Goal: Task Accomplishment & Management: Complete application form

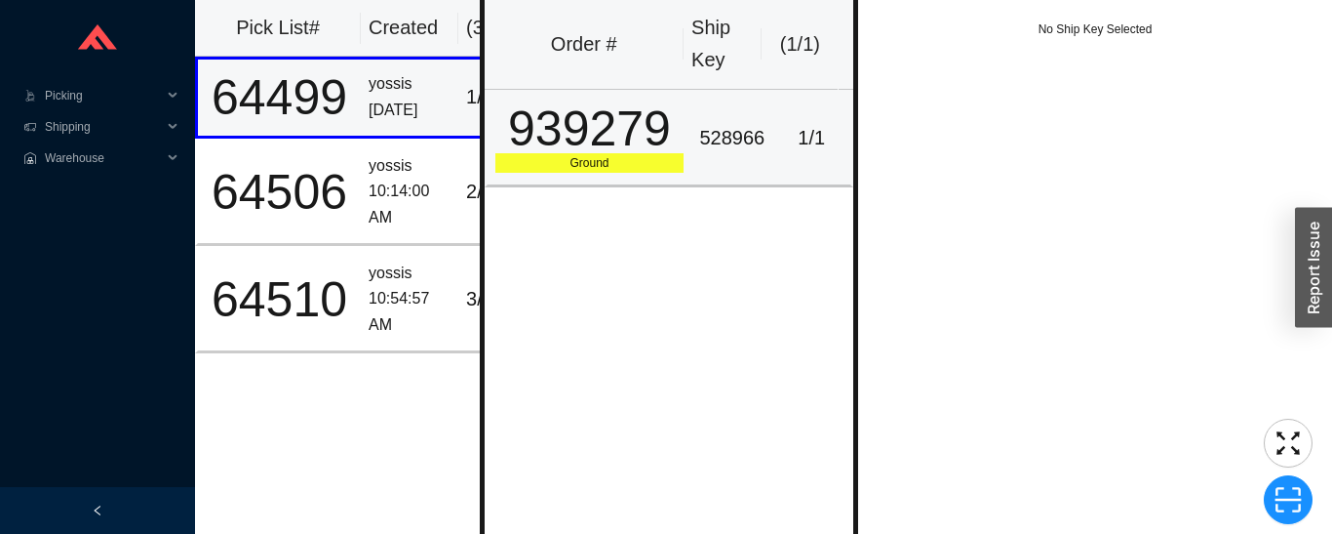
click at [624, 129] on div "939279" at bounding box center [590, 128] width 189 height 49
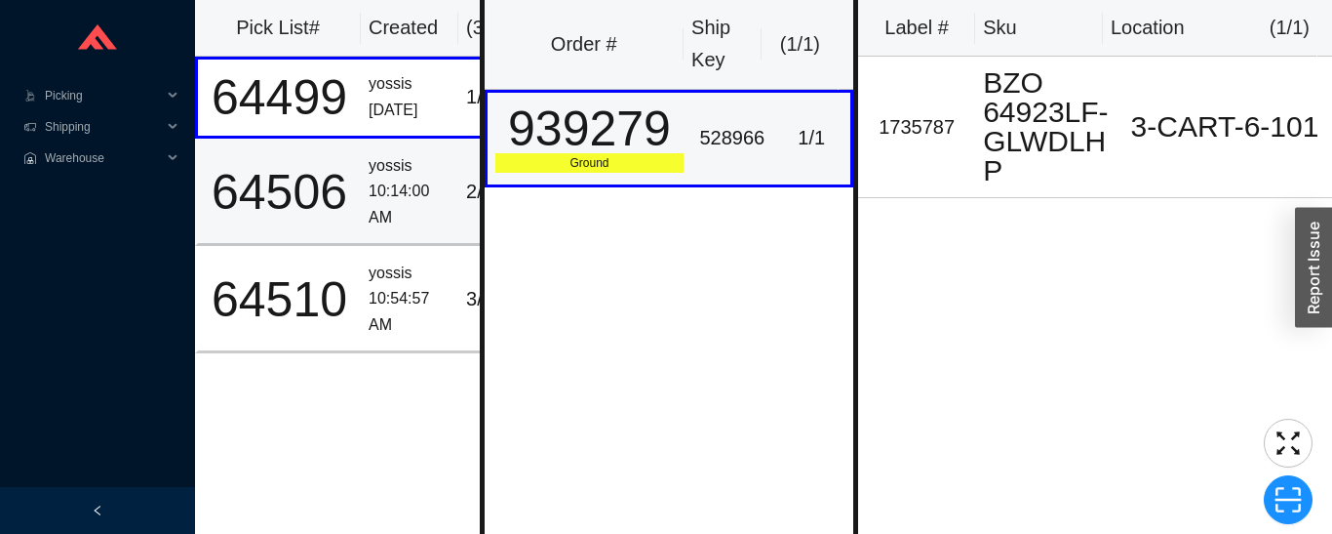
click at [366, 196] on td "yossis 10:14:00 AM" at bounding box center [410, 192] width 98 height 107
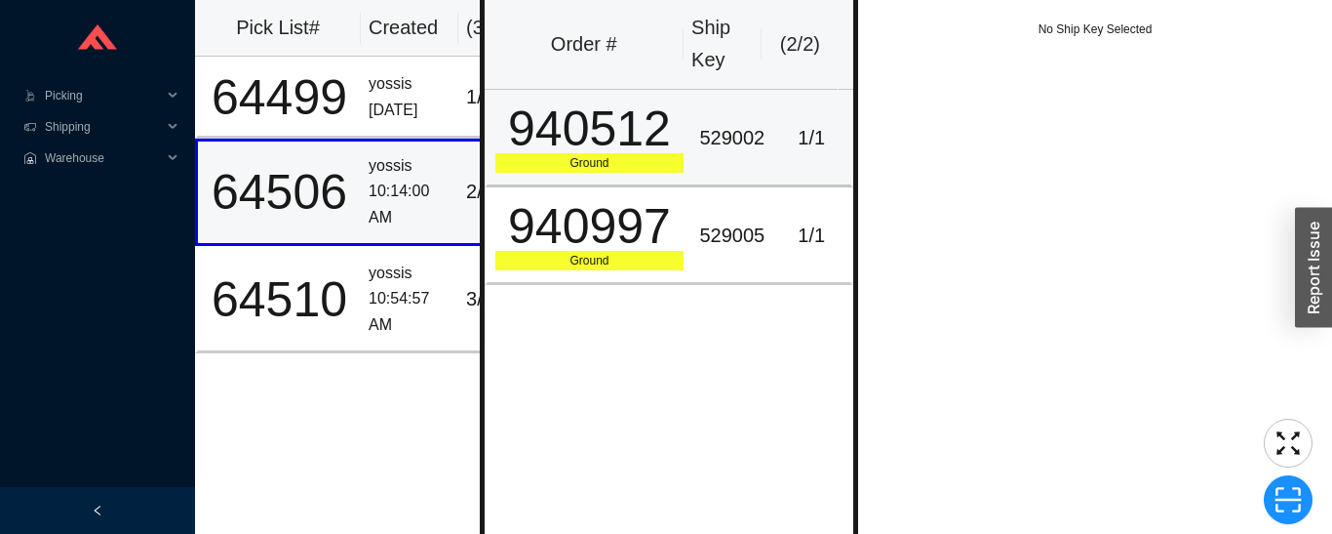
click at [674, 135] on div "940512" at bounding box center [590, 128] width 189 height 49
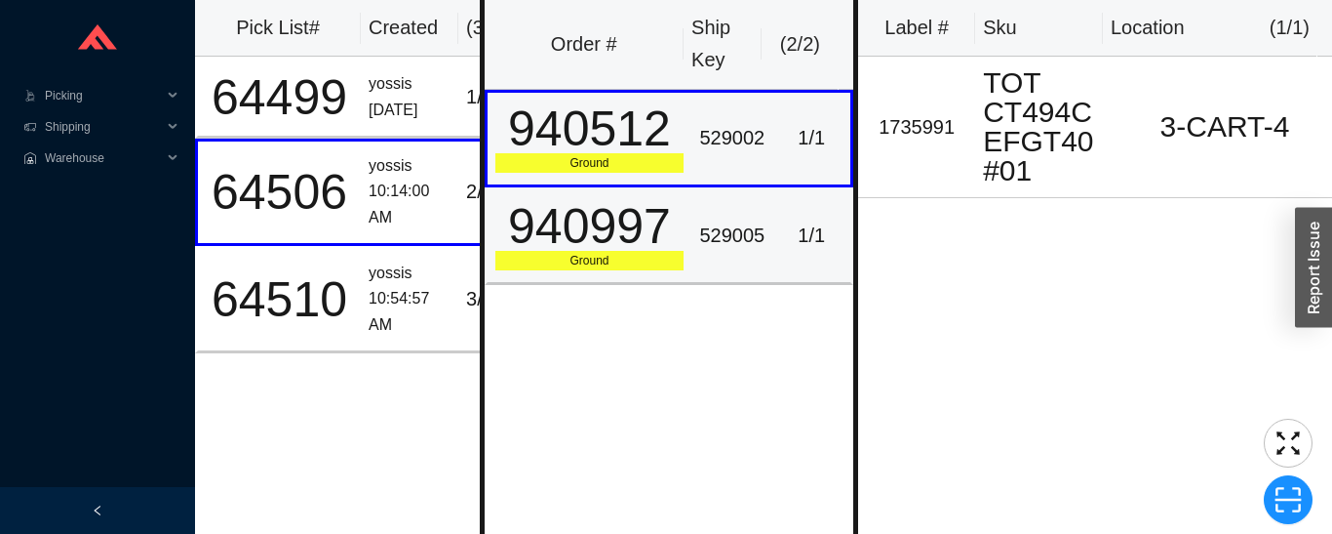
click at [657, 251] on div "940997" at bounding box center [590, 226] width 189 height 49
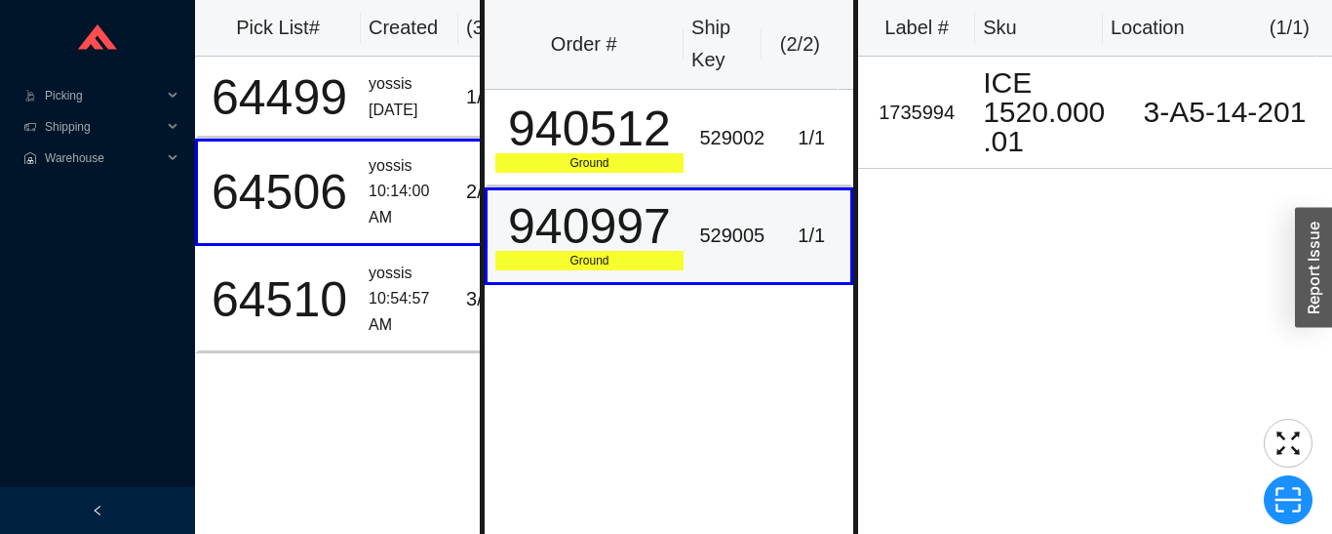
click at [395, 298] on div "10:54:57 AM" at bounding box center [410, 312] width 82 height 52
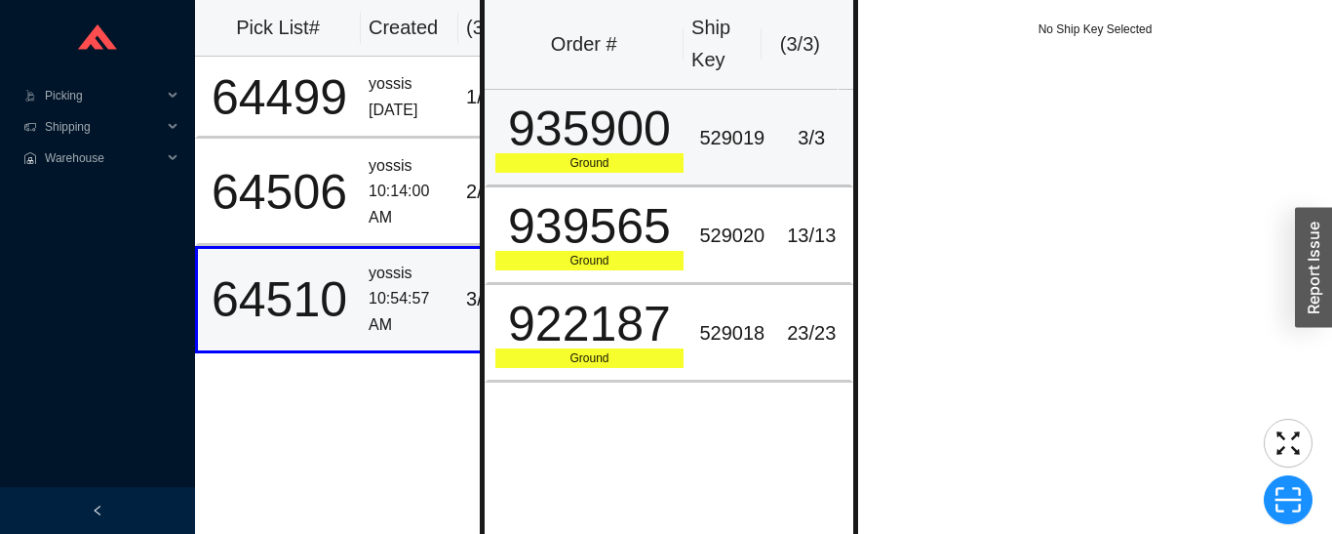
click at [785, 139] on div "3 / 3" at bounding box center [811, 138] width 62 height 32
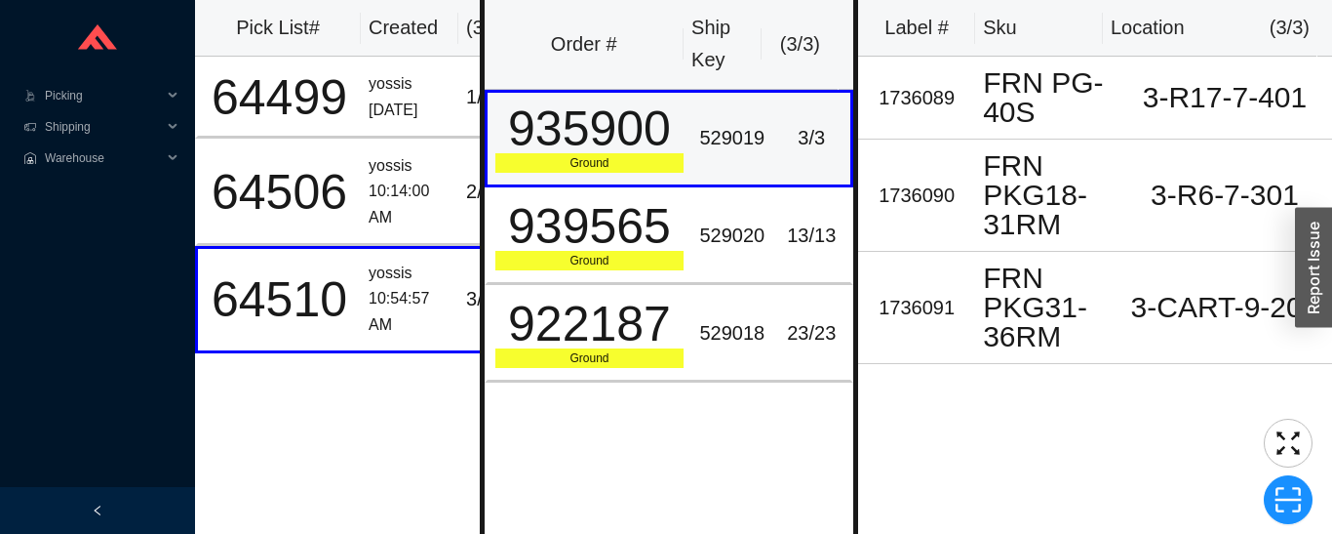
click at [743, 243] on div "529020" at bounding box center [731, 235] width 65 height 32
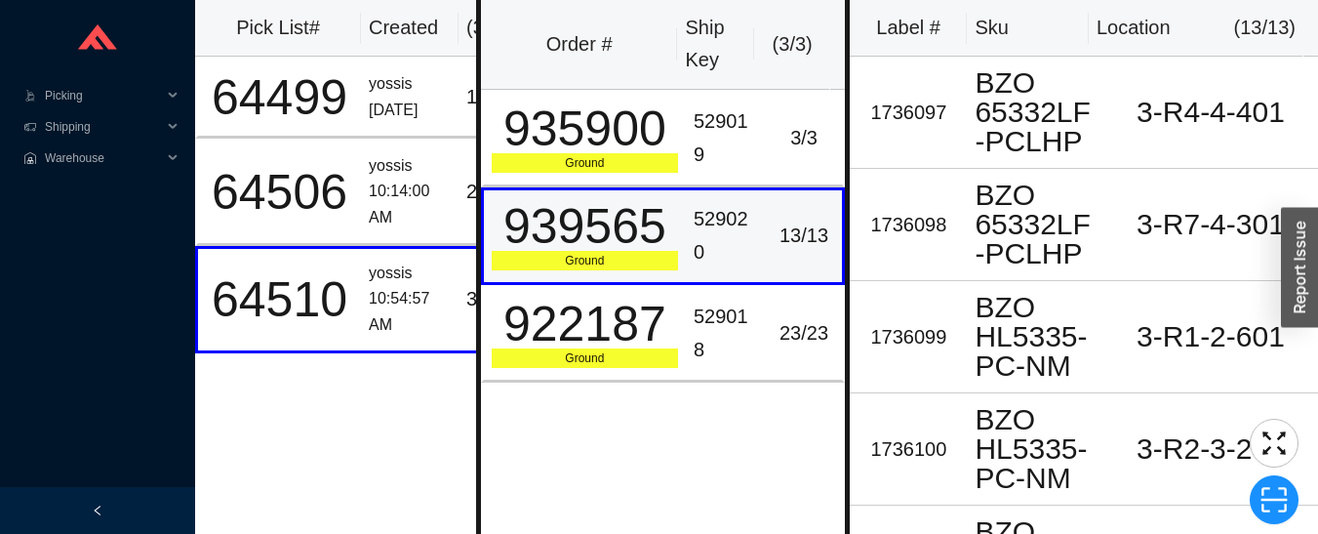
click at [720, 345] on div "529018" at bounding box center [726, 332] width 64 height 65
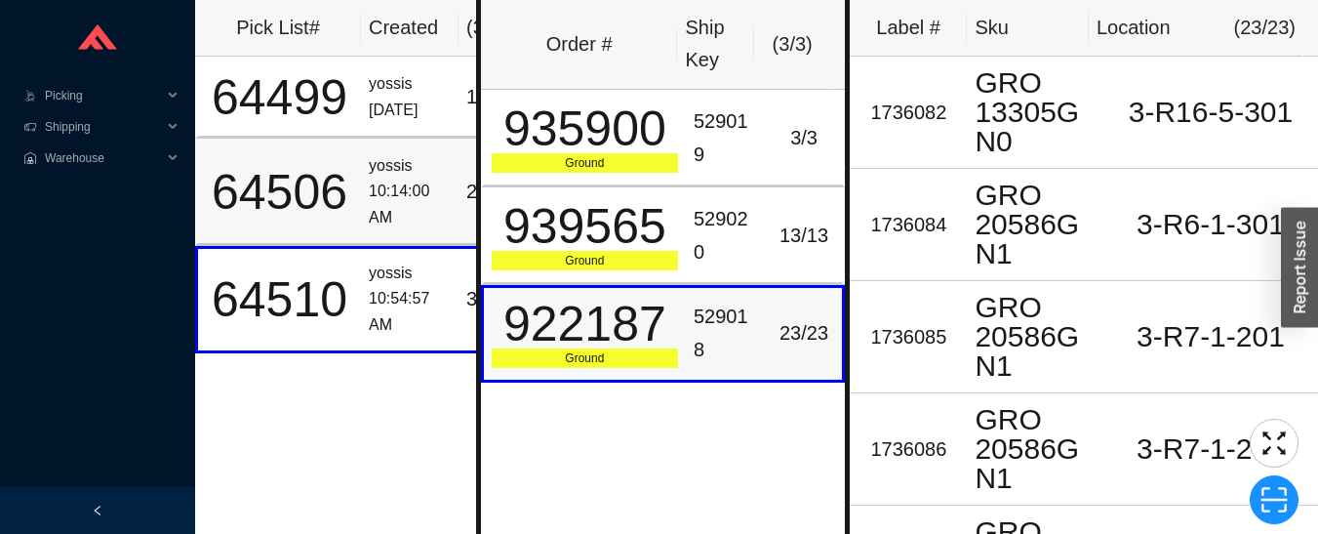
click at [377, 204] on div "10:14:00 AM" at bounding box center [410, 205] width 82 height 52
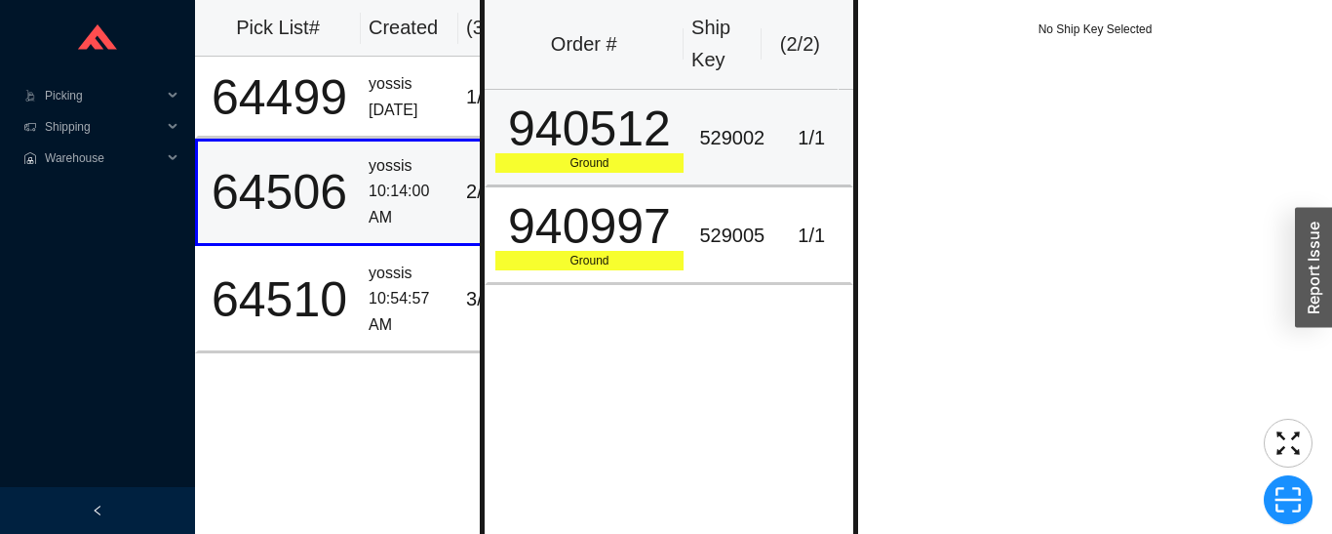
click at [745, 122] on div "529002" at bounding box center [731, 138] width 65 height 32
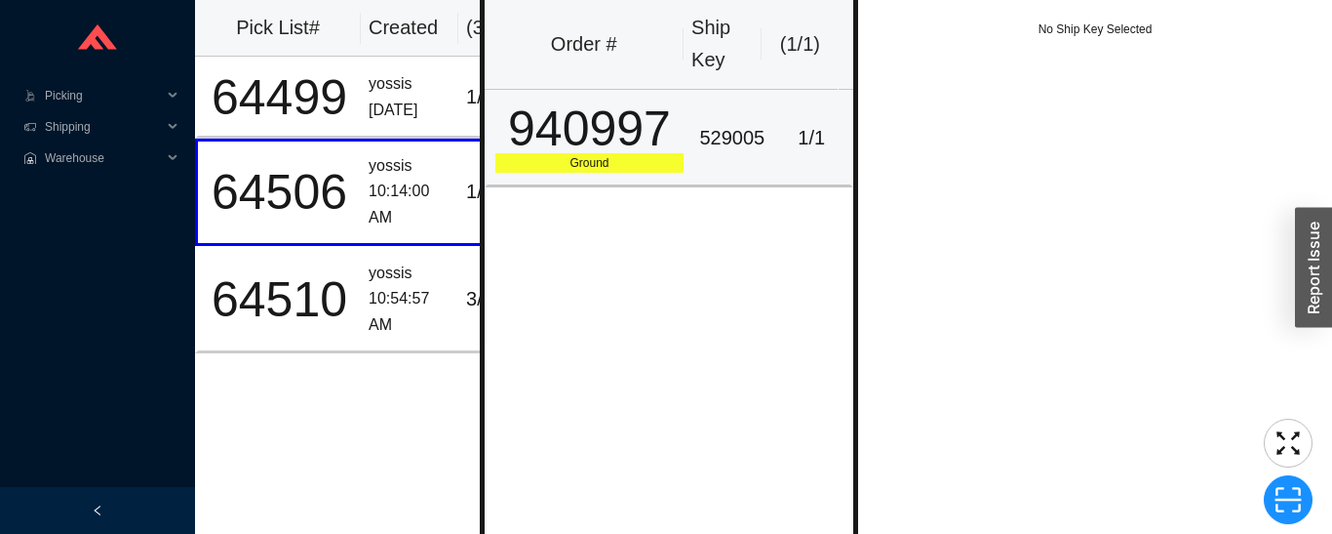
click at [734, 124] on div "529005" at bounding box center [731, 138] width 65 height 32
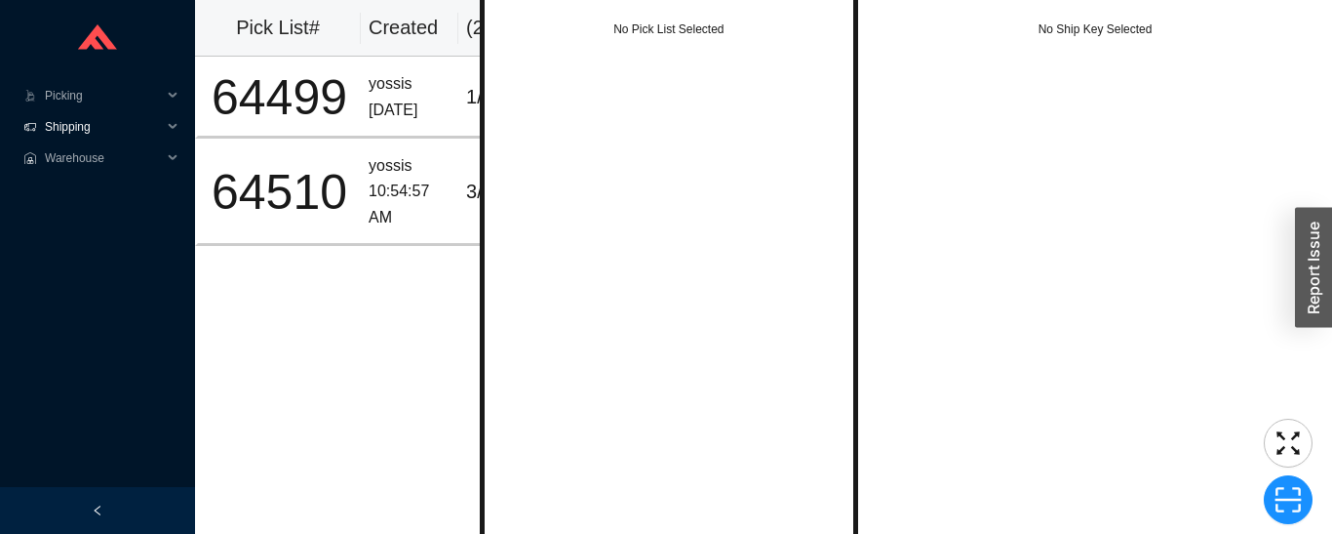
click at [60, 132] on span "Shipping" at bounding box center [103, 126] width 117 height 31
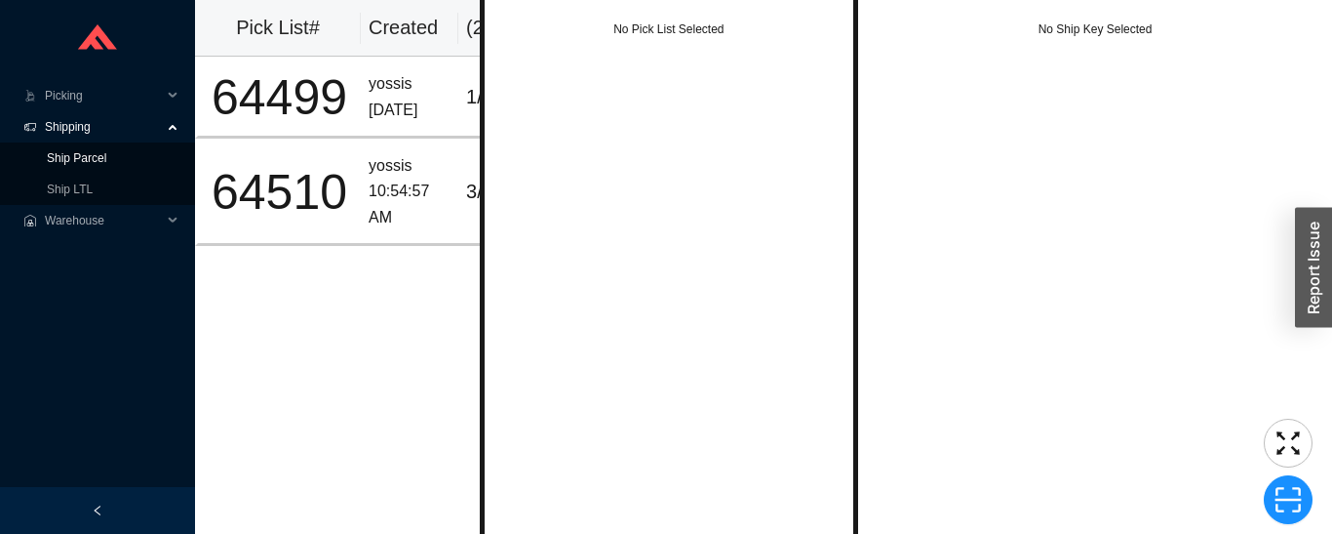
click at [51, 162] on link "Ship Parcel" at bounding box center [77, 158] width 60 height 14
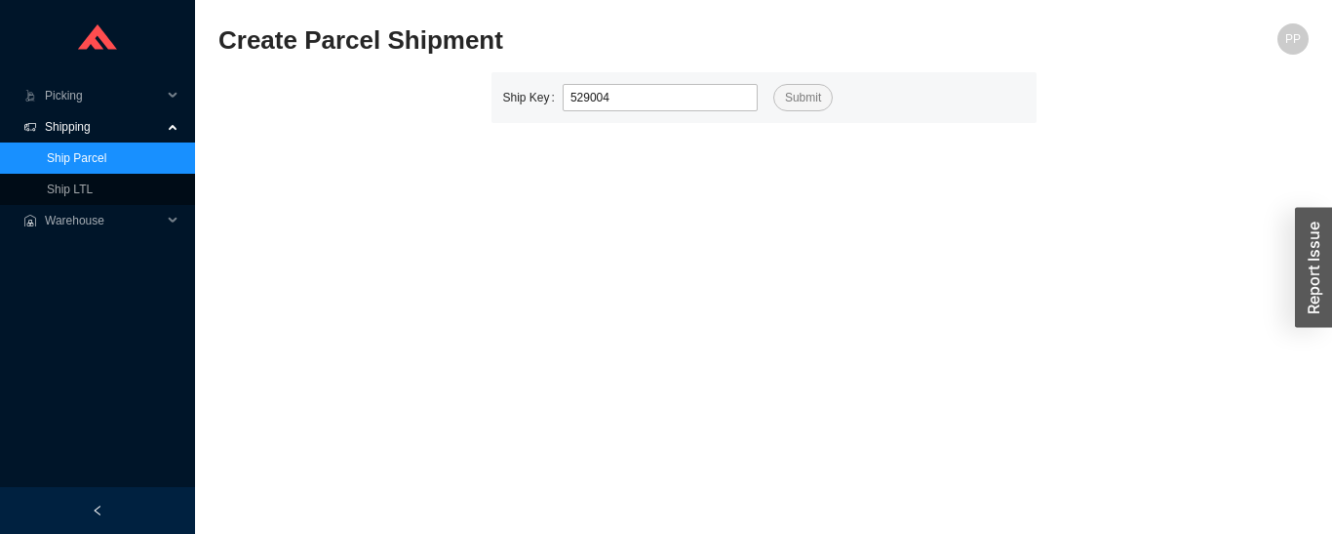
type input "529004"
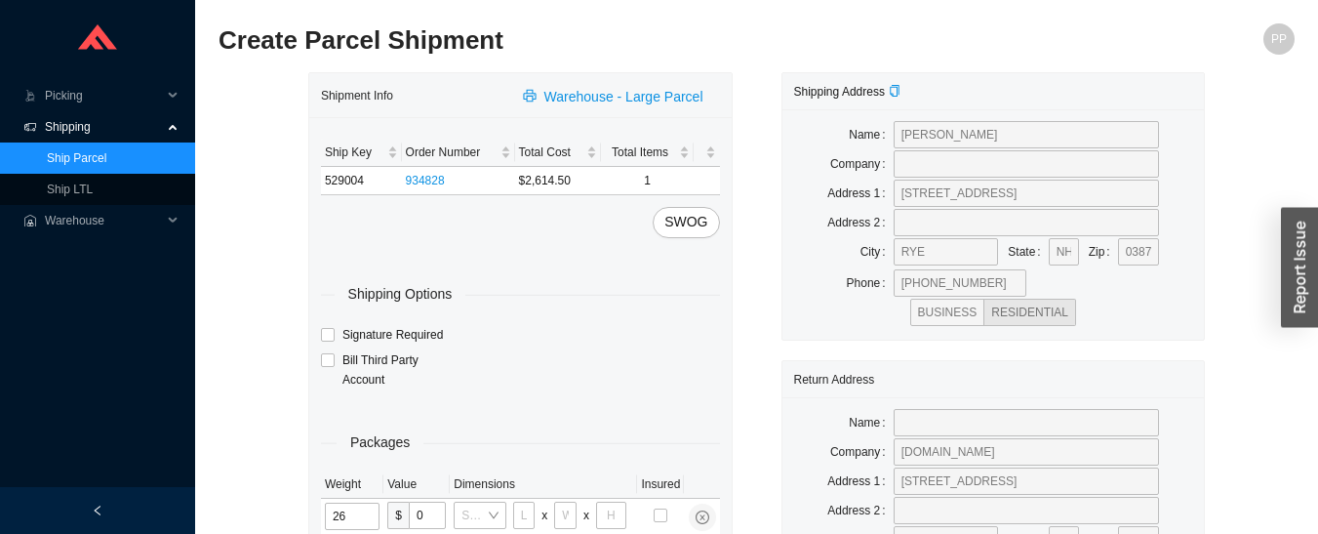
type input "26"
type input "9"
type input "10"
click at [526, 514] on input "9" at bounding box center [524, 514] width 22 height 27
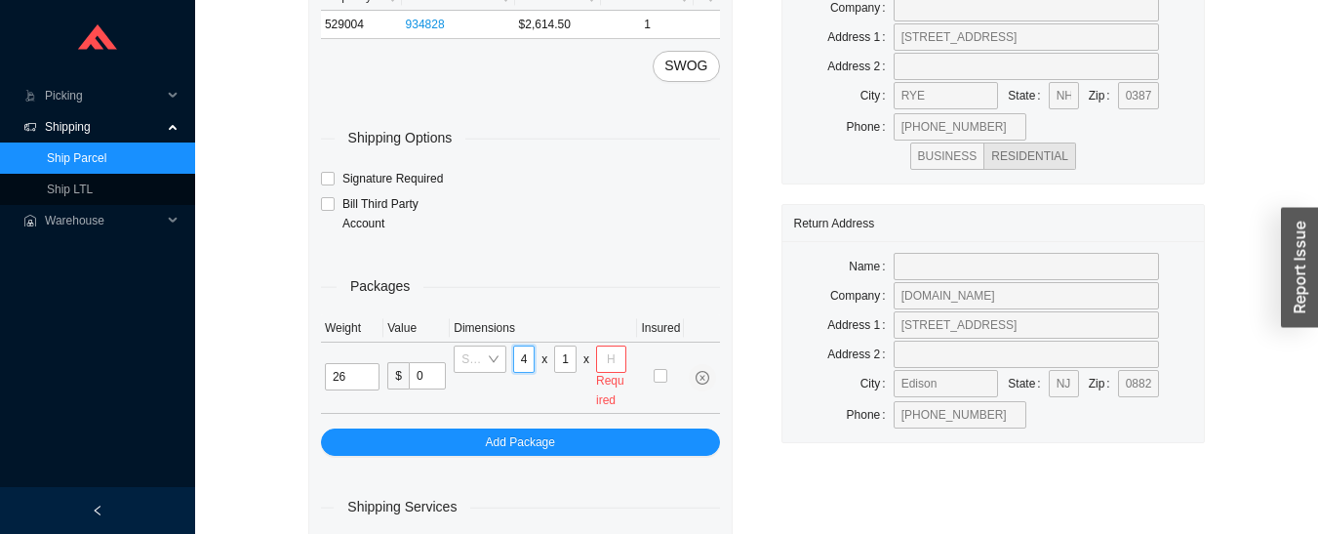
scroll to position [0, 6]
type input "40"
click at [565, 362] on input "10" at bounding box center [565, 358] width 22 height 27
click at [565, 368] on input "10" at bounding box center [565, 358] width 22 height 27
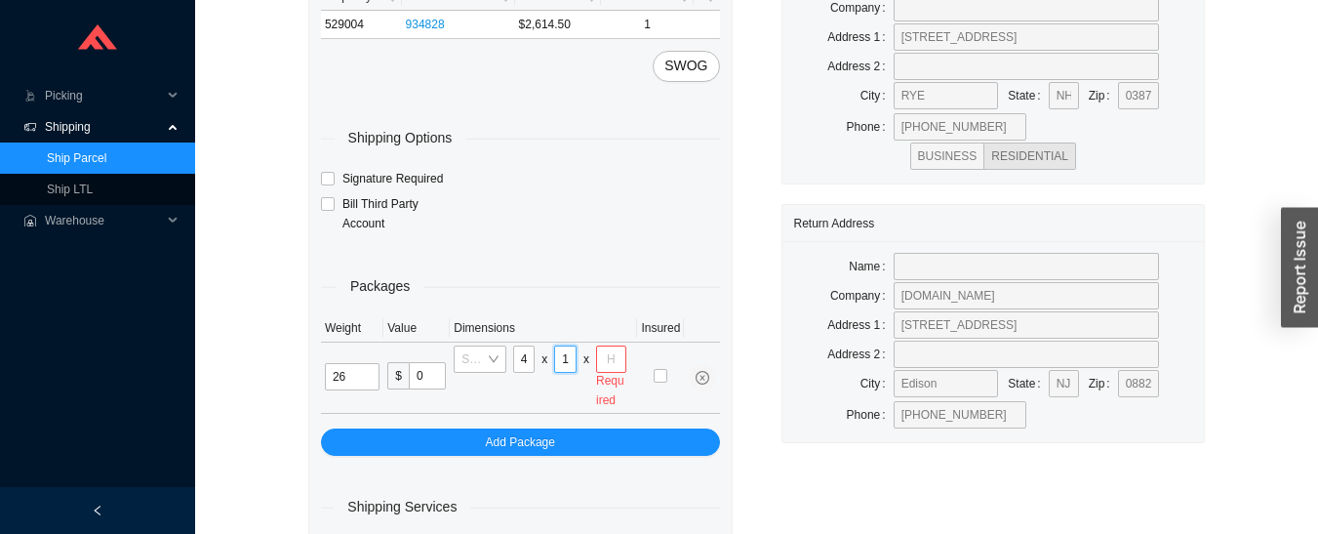
click at [565, 360] on input "10" at bounding box center [565, 358] width 22 height 27
click at [565, 357] on input "10" at bounding box center [565, 358] width 22 height 27
type input "9"
click at [612, 359] on input "tel" at bounding box center [611, 358] width 30 height 27
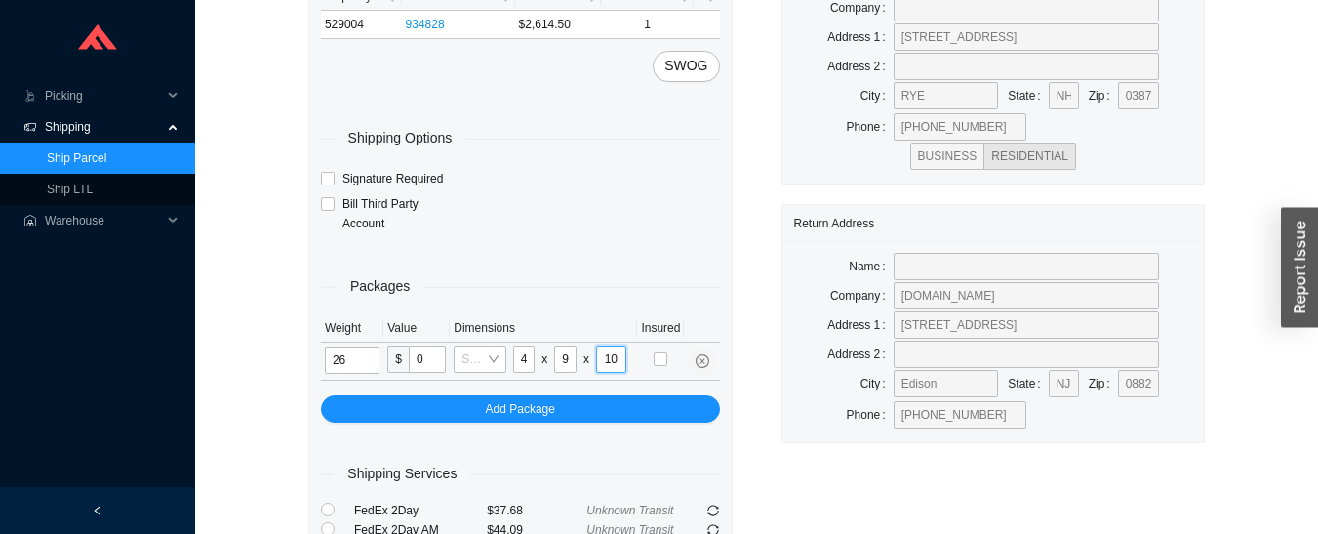
type input "10"
click at [524, 358] on input "40" at bounding box center [524, 358] width 22 height 27
type input "40"
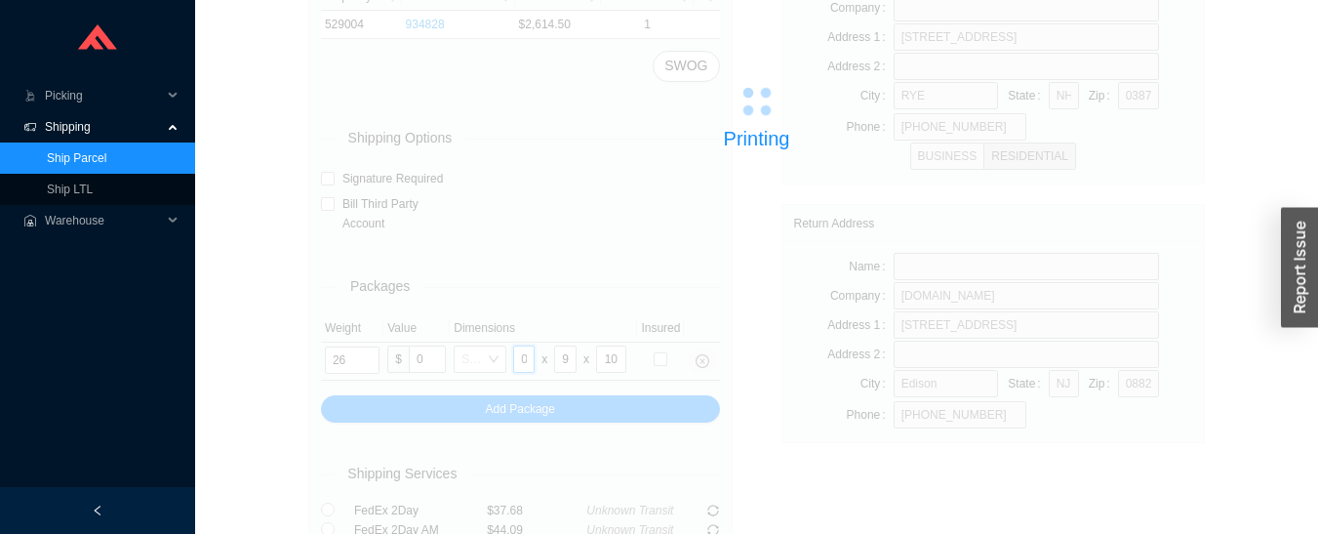
scroll to position [0, 7]
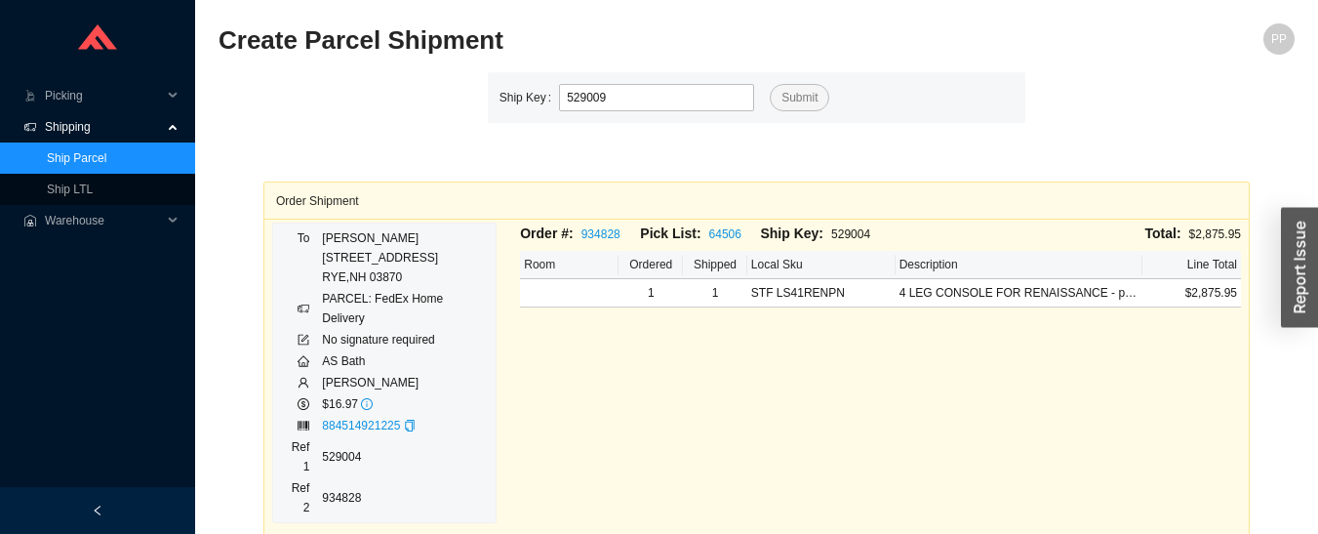
type input "529009"
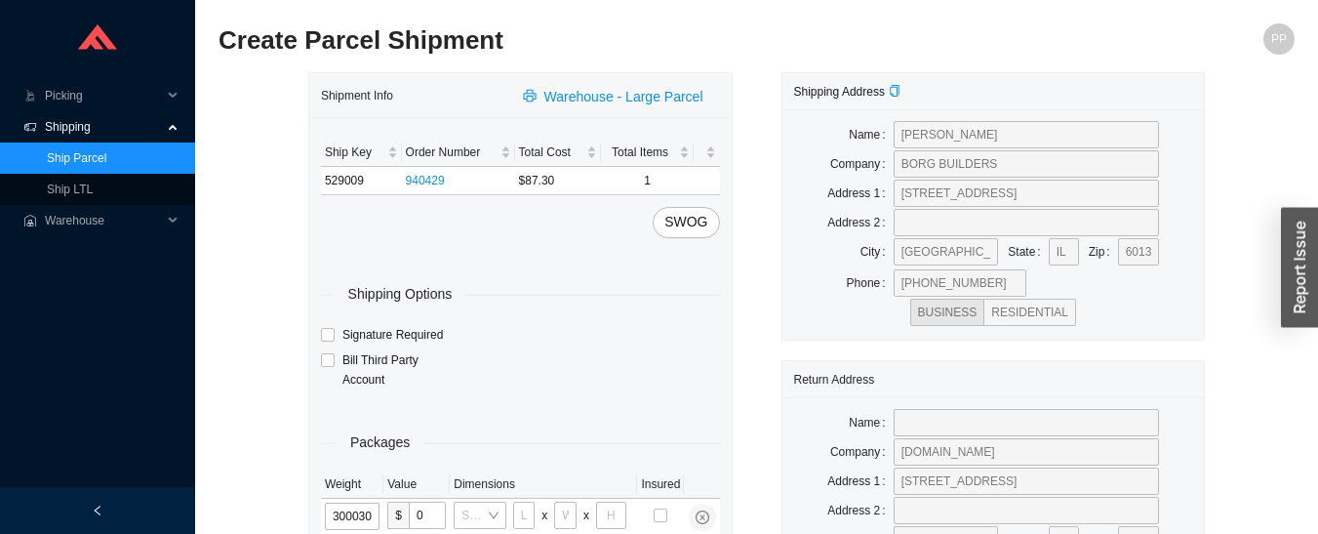
type input "30"
type input "26"
type input "20"
type input "12"
type input "30"
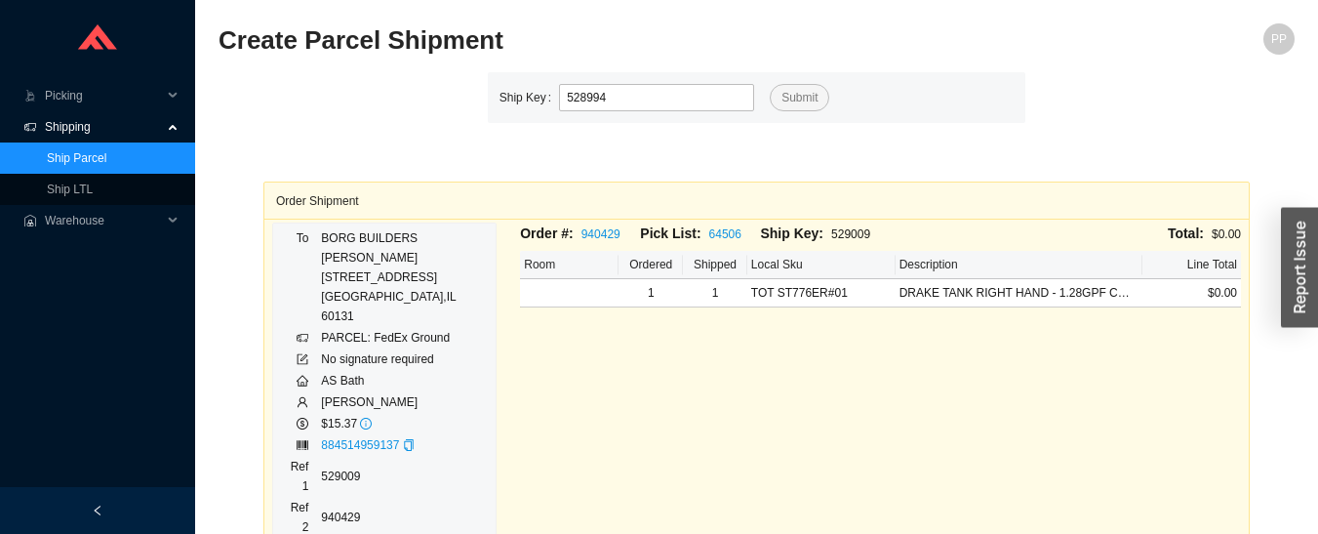
type input "528994"
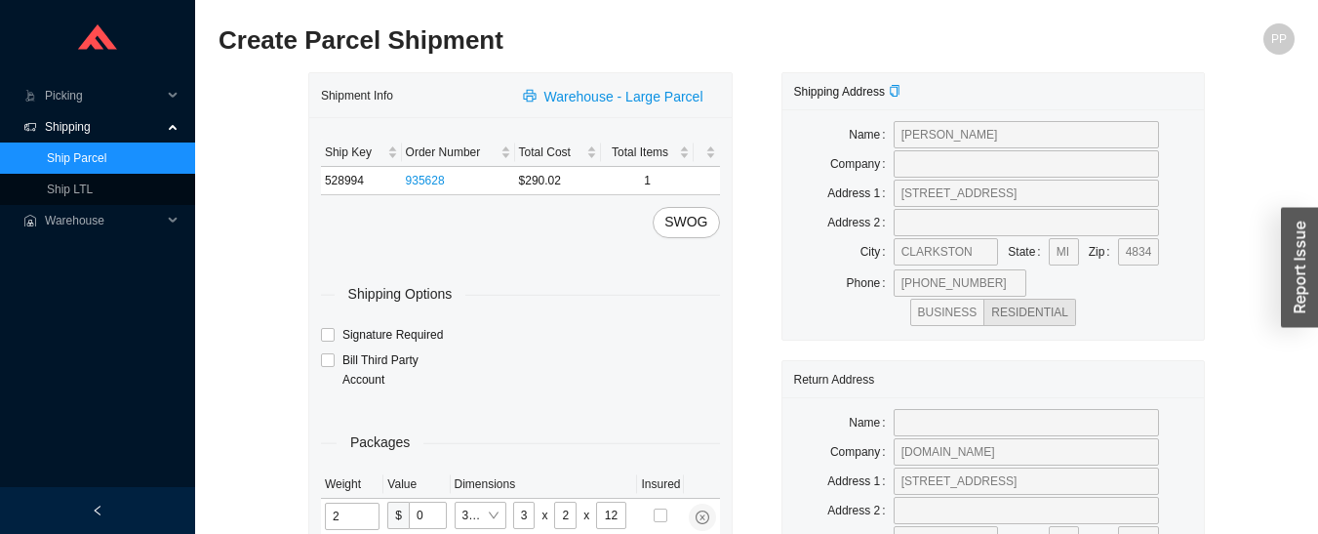
type input "30"
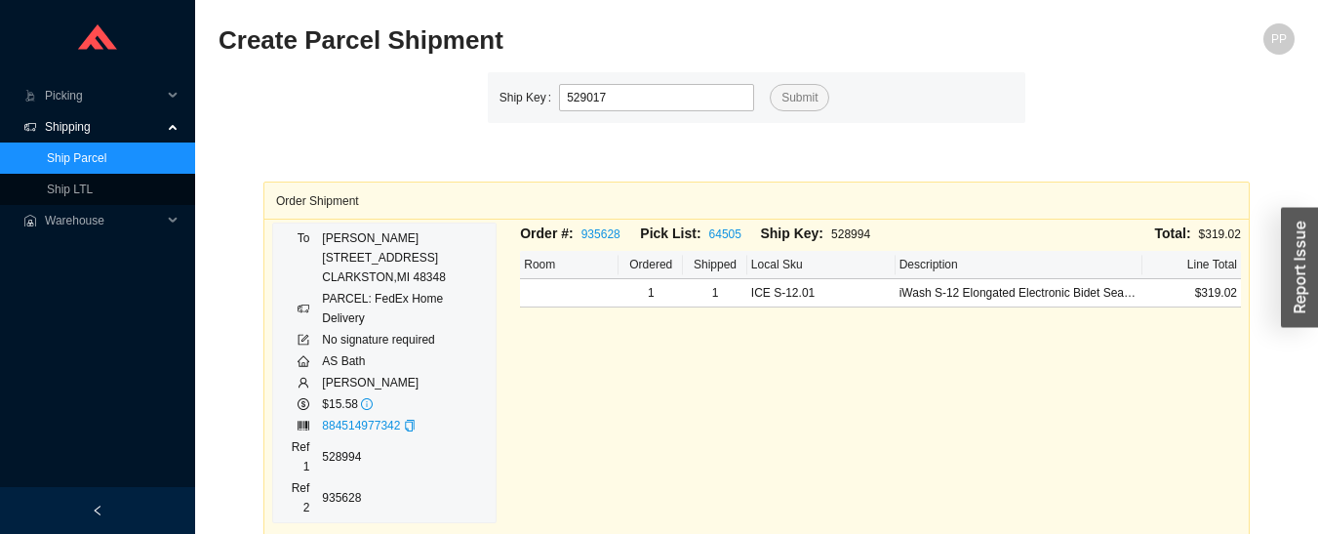
type input "529017"
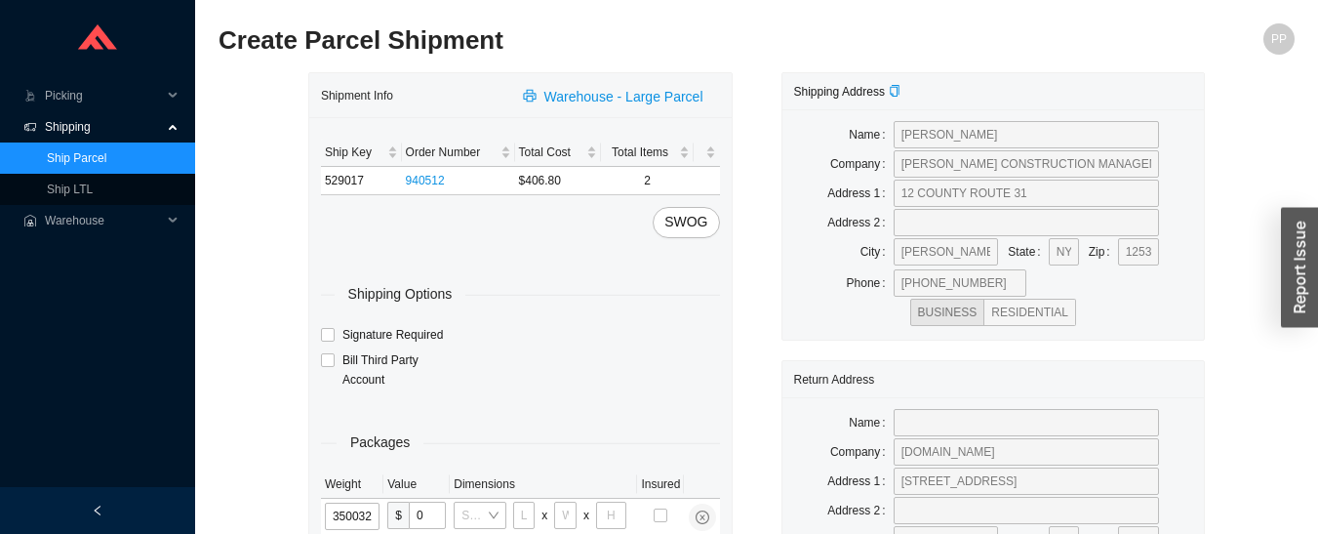
type input "35"
type input "30"
type input "24"
type input "20"
type input "35"
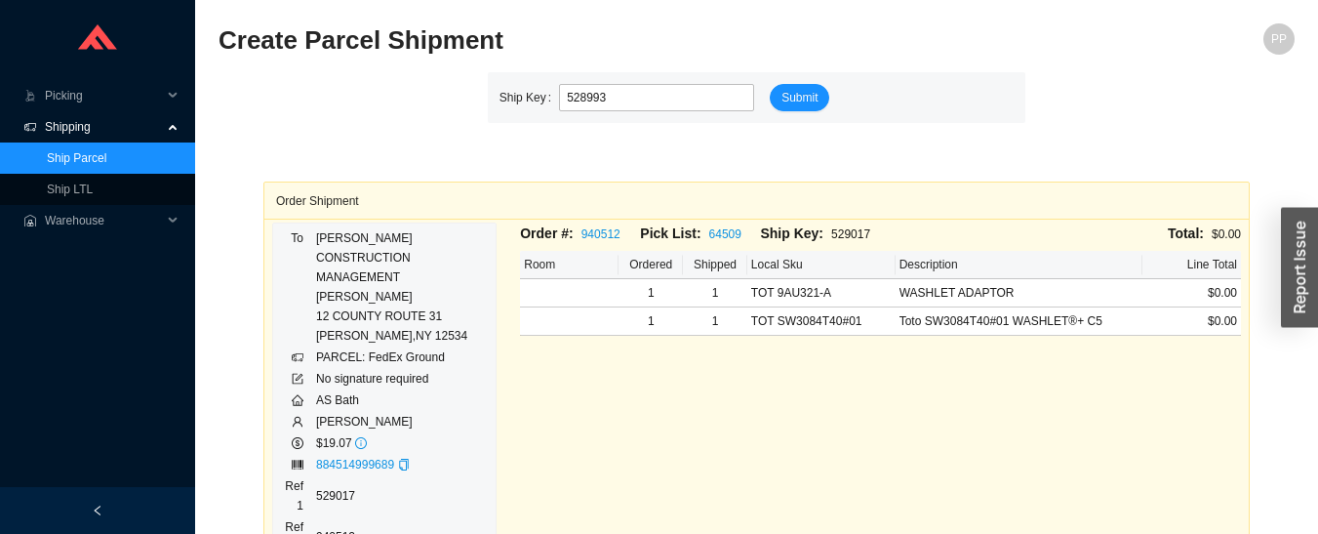
type input "528993"
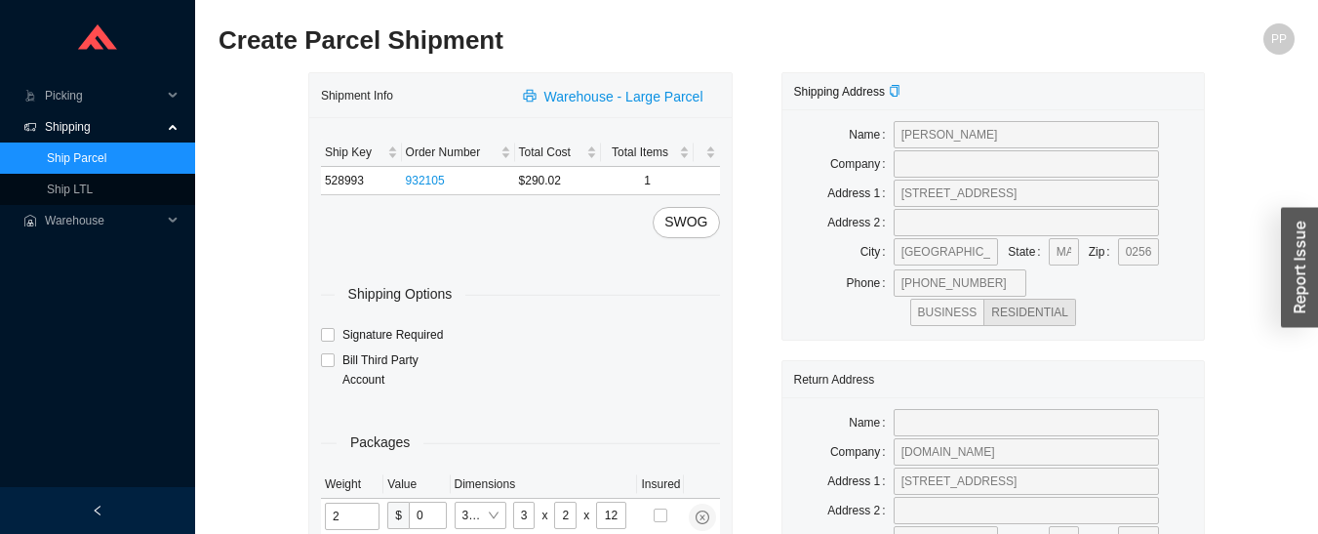
type input "30"
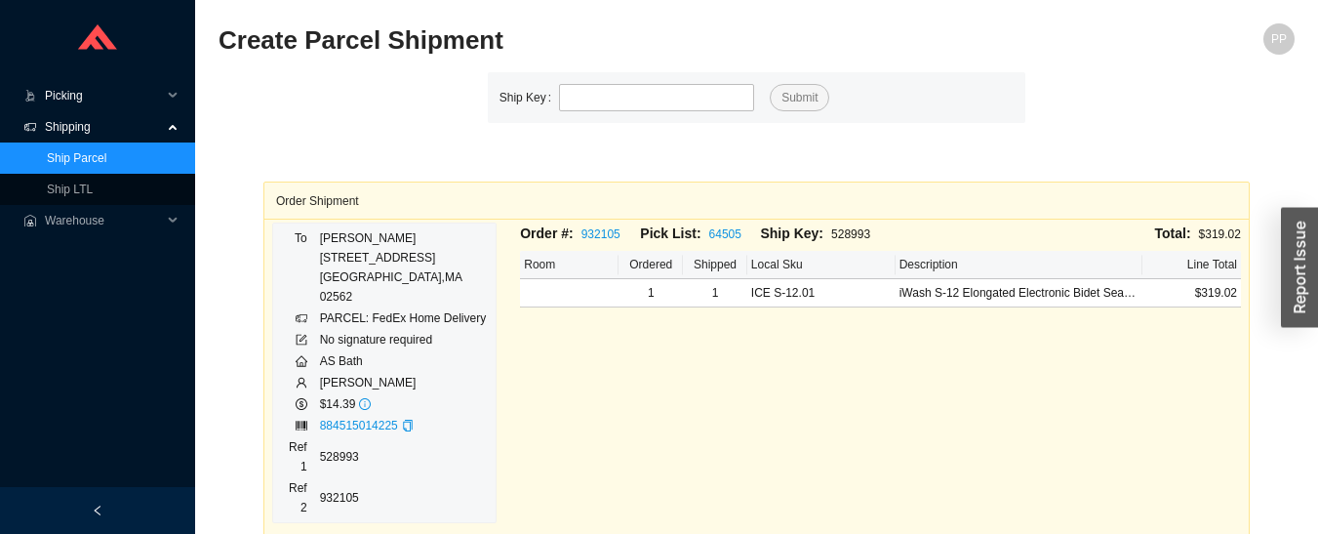
click at [57, 97] on span "Picking" at bounding box center [103, 95] width 117 height 31
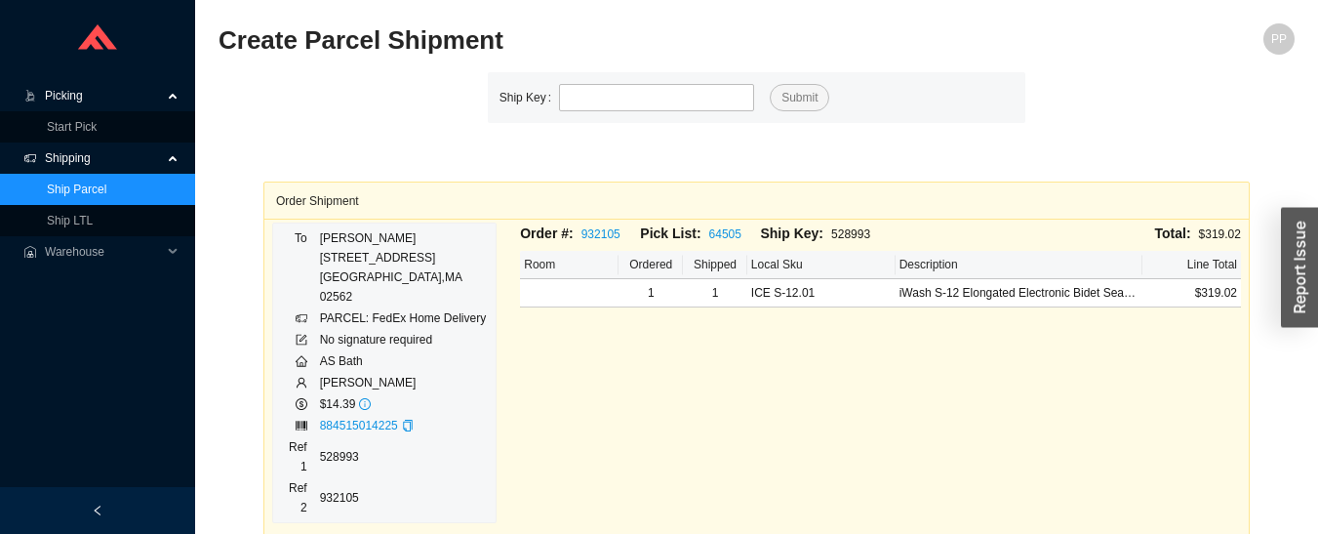
click at [55, 125] on link "Start Pick" at bounding box center [72, 127] width 50 height 14
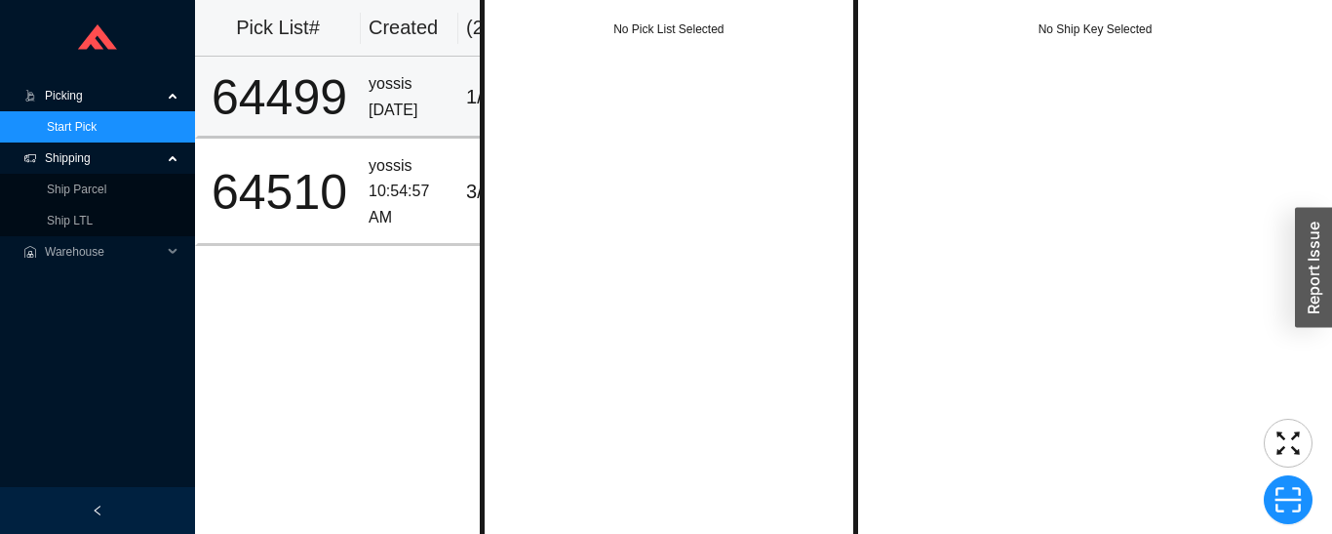
click at [336, 90] on div "64499" at bounding box center [279, 97] width 147 height 49
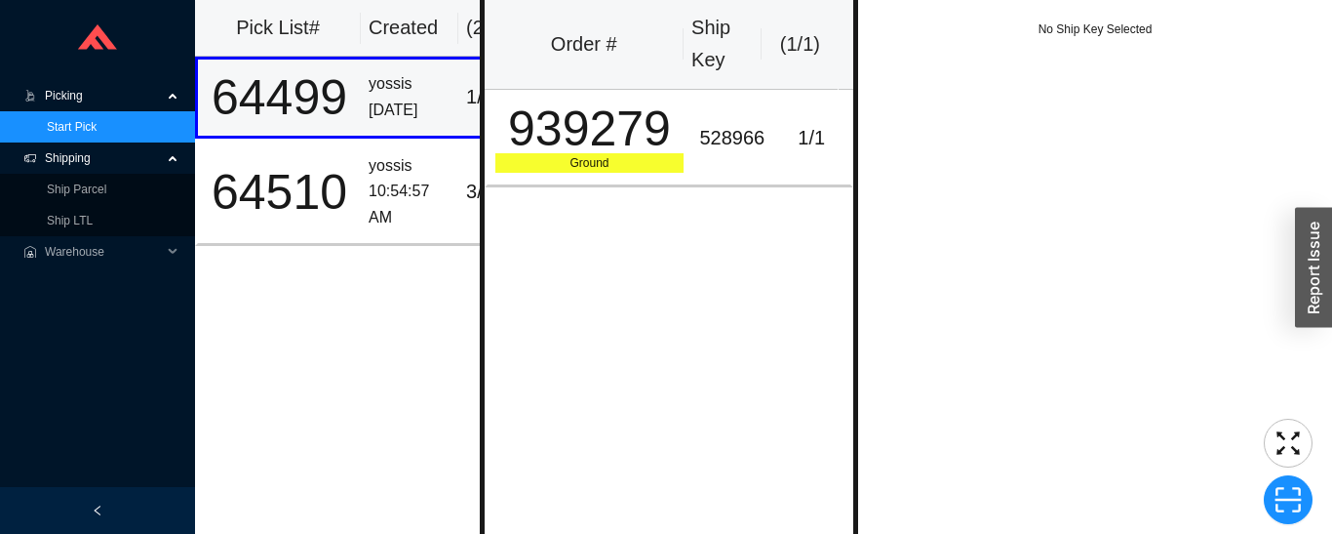
click at [601, 148] on div "939279" at bounding box center [590, 128] width 189 height 49
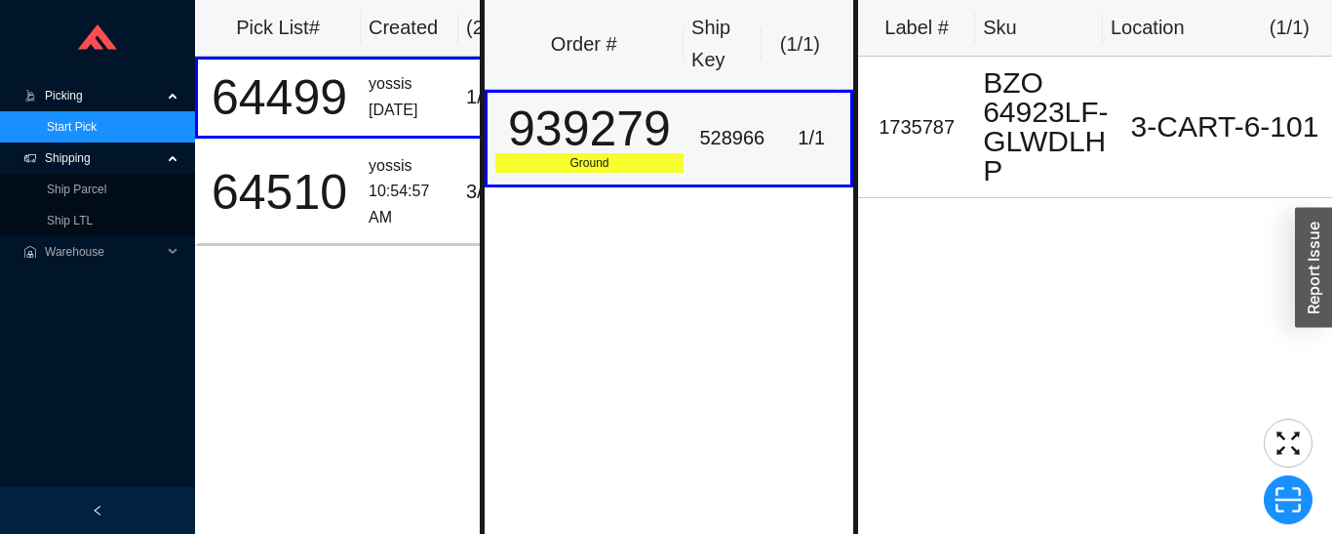
click at [343, 185] on div "64510" at bounding box center [279, 192] width 147 height 49
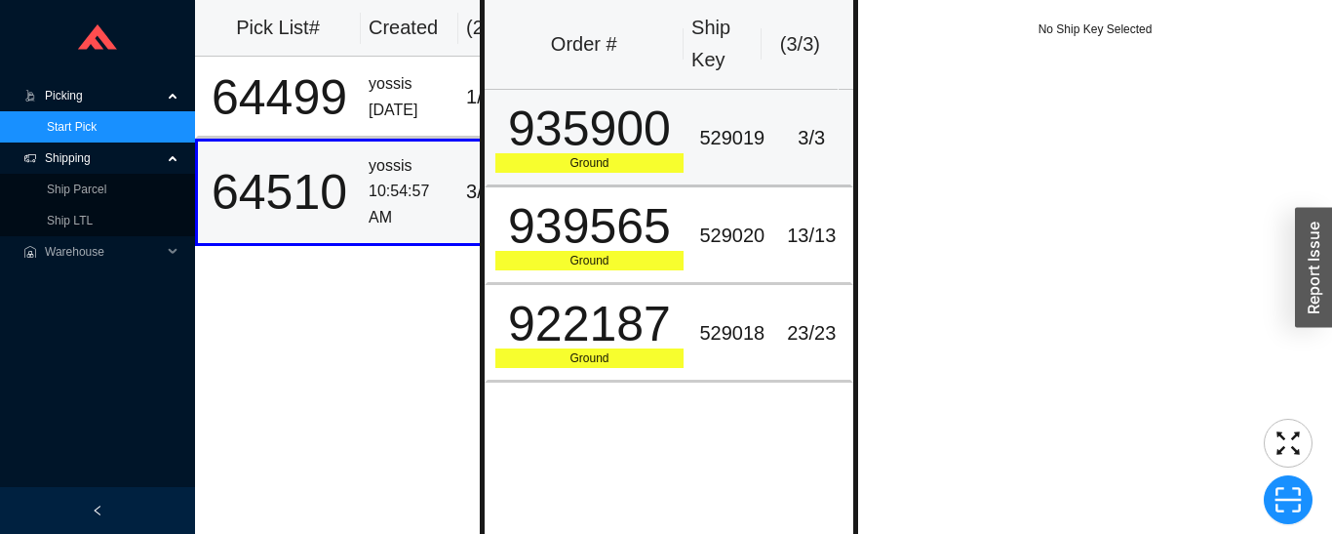
click at [680, 122] on td "935900 Ground" at bounding box center [589, 139] width 208 height 98
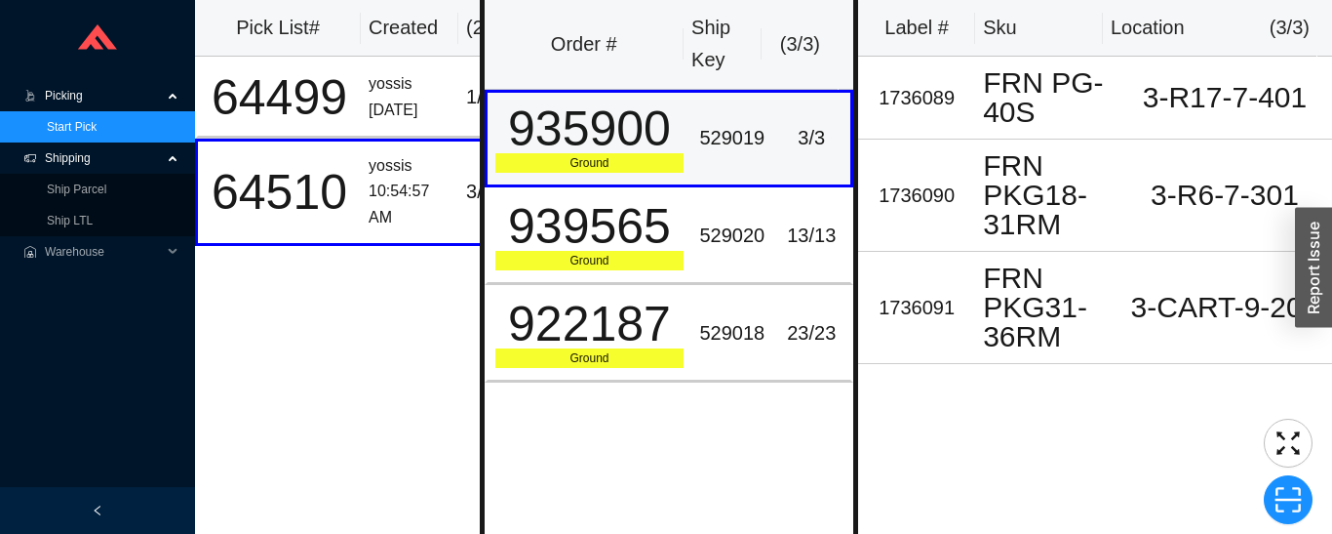
click at [734, 237] on div "529020" at bounding box center [731, 235] width 65 height 32
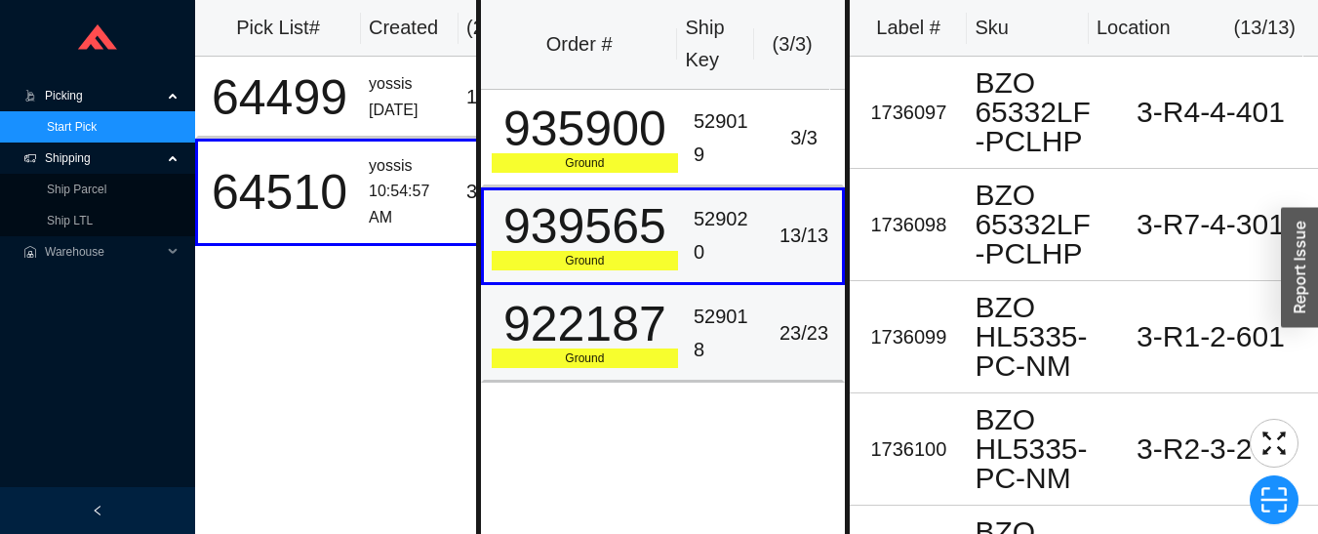
click at [724, 337] on div "529018" at bounding box center [726, 332] width 64 height 65
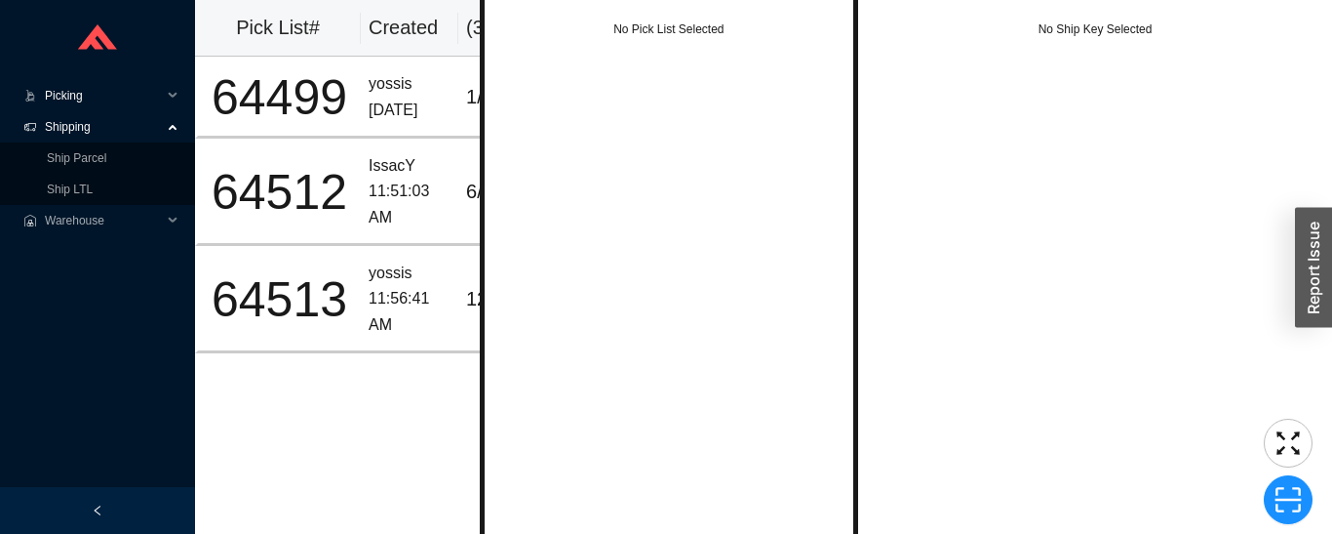
click at [82, 82] on span "Picking" at bounding box center [103, 95] width 117 height 31
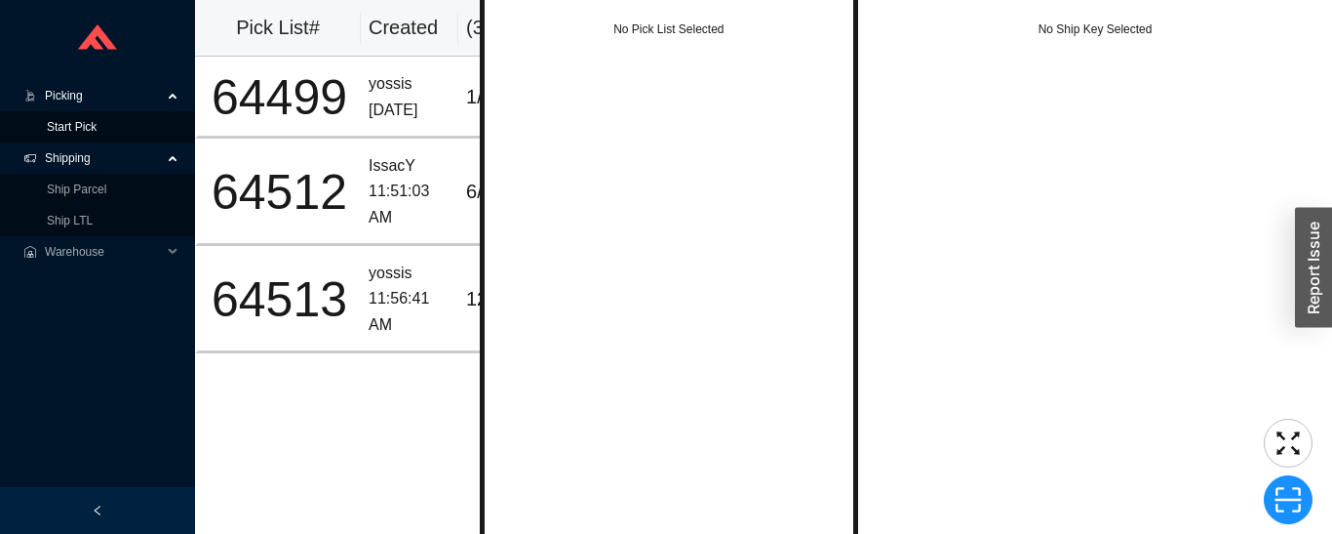
click at [92, 127] on link "Start Pick" at bounding box center [72, 127] width 50 height 14
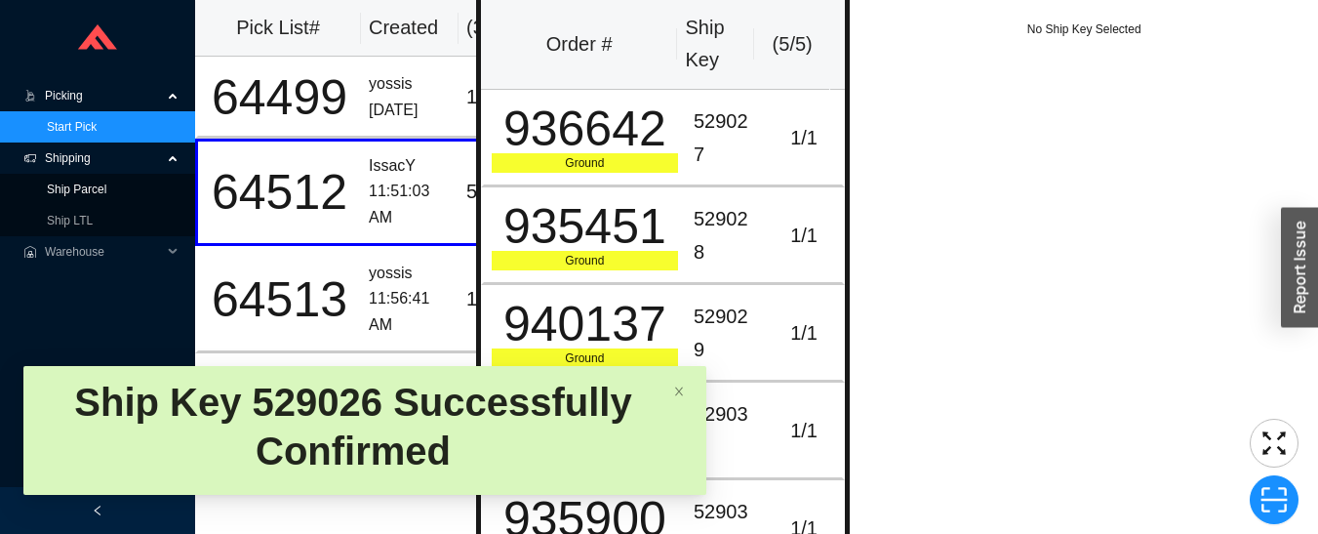
click at [98, 190] on link "Ship Parcel" at bounding box center [77, 189] width 60 height 14
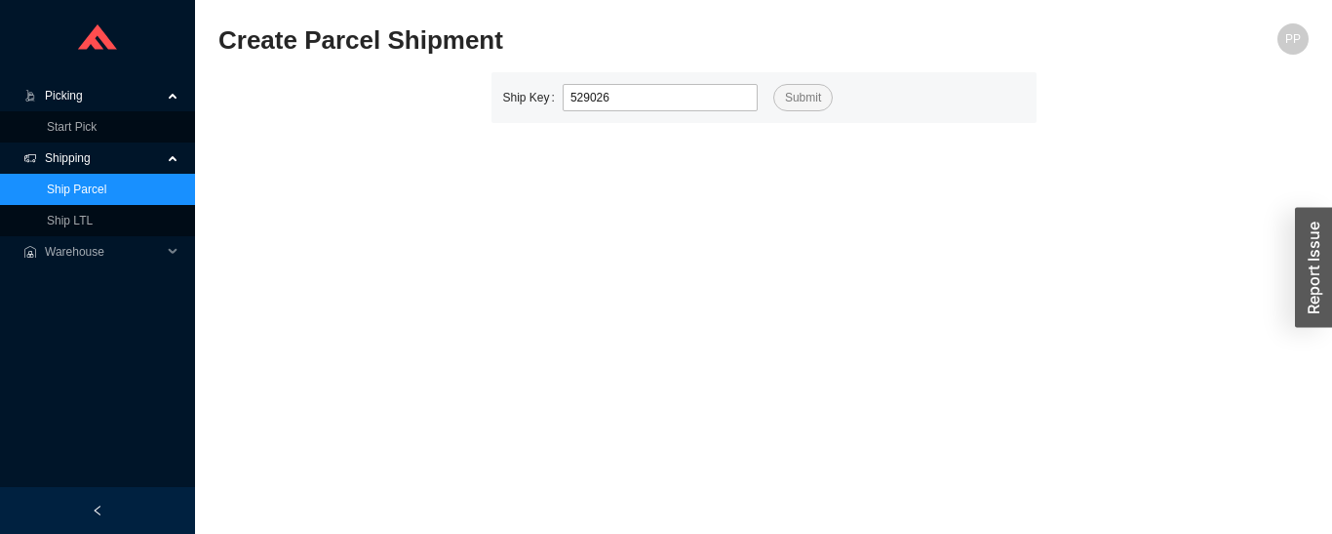
type input "529026"
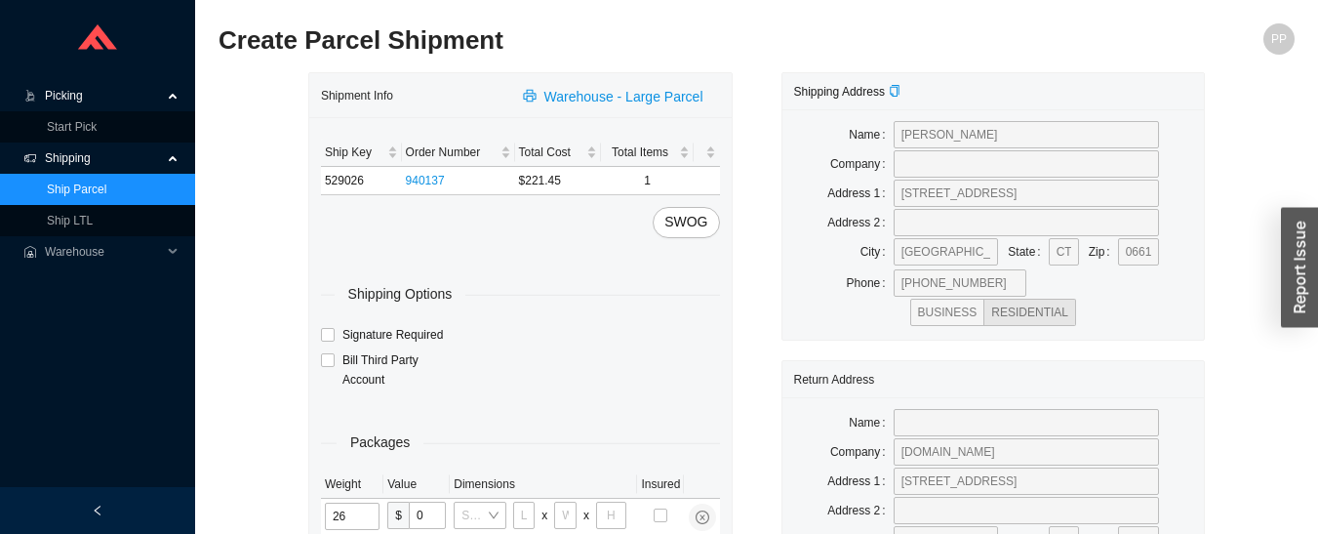
type input "26"
type input "[BD0030"
type input "26"
type input "20"
type input "12"
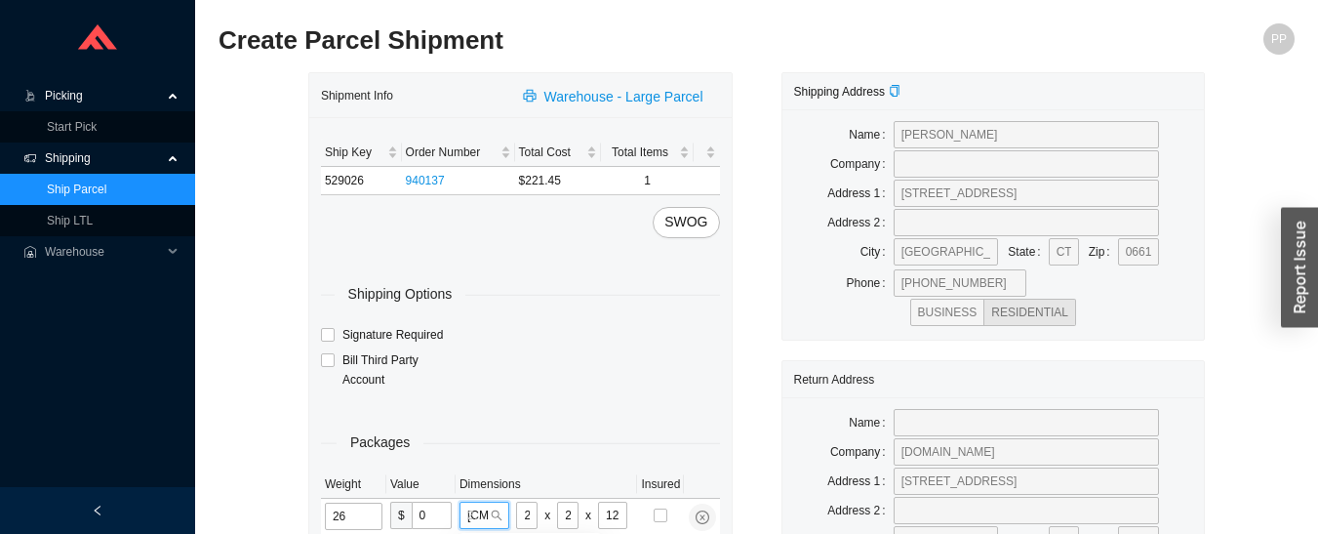
type input "[CMD2"
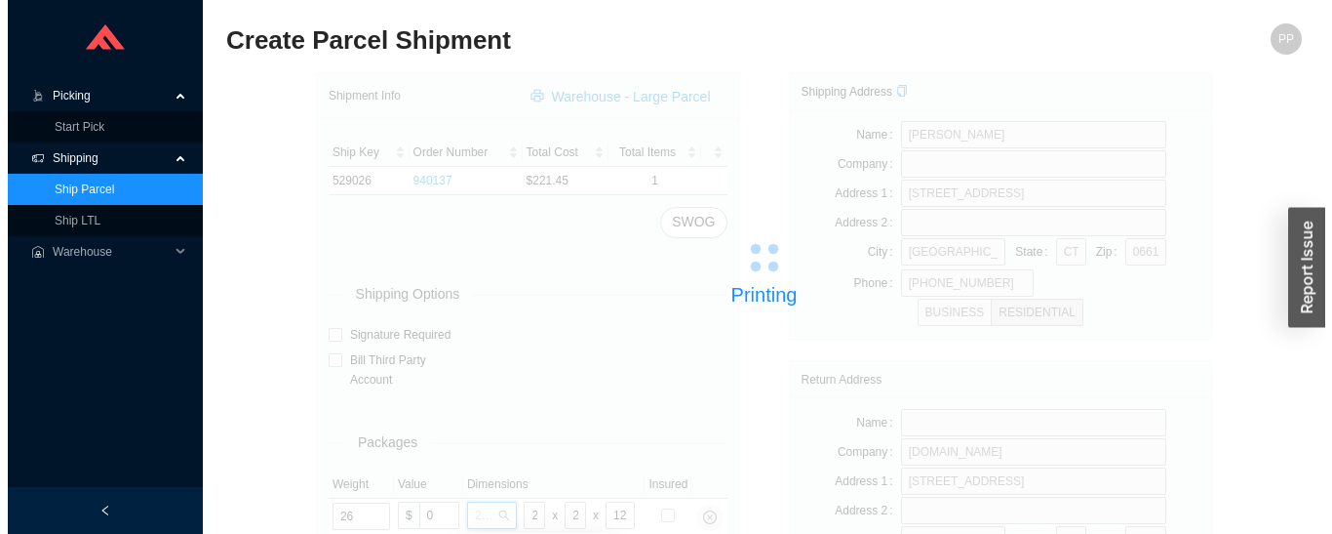
scroll to position [78, 0]
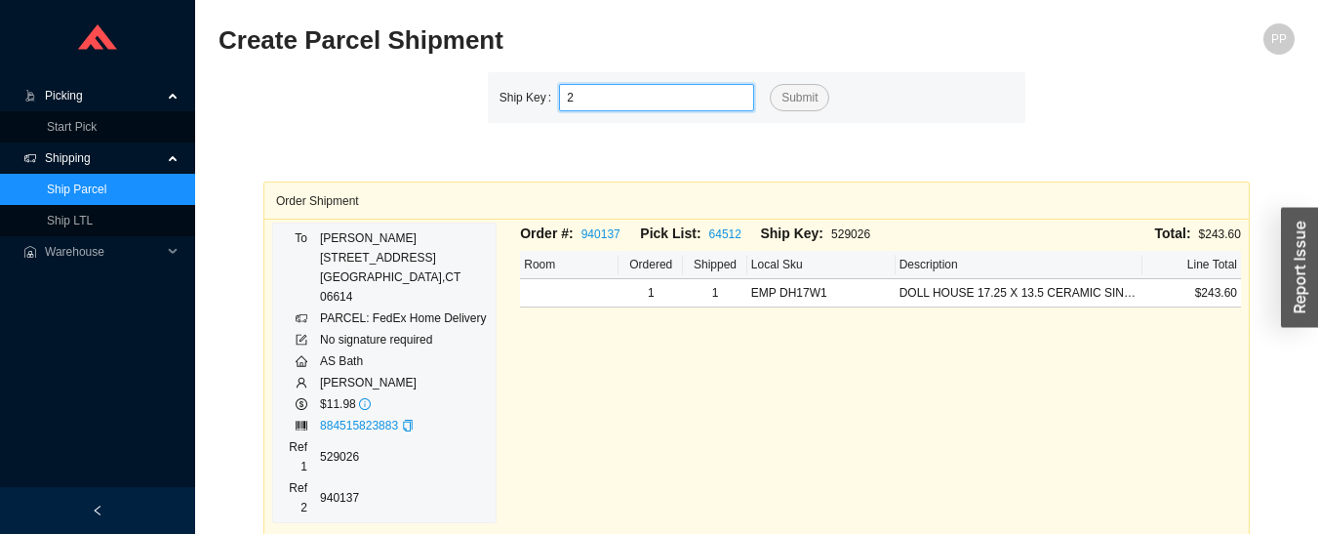
type input "2"
click at [85, 120] on link "Start Pick" at bounding box center [72, 127] width 50 height 14
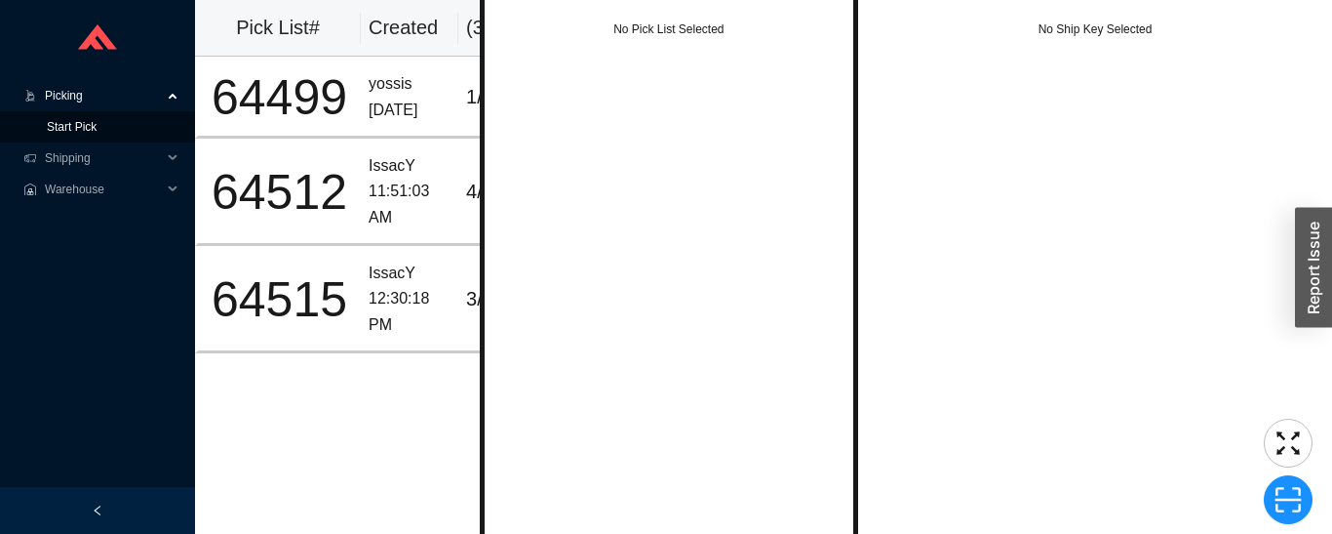
click at [55, 134] on link "Start Pick" at bounding box center [72, 127] width 50 height 14
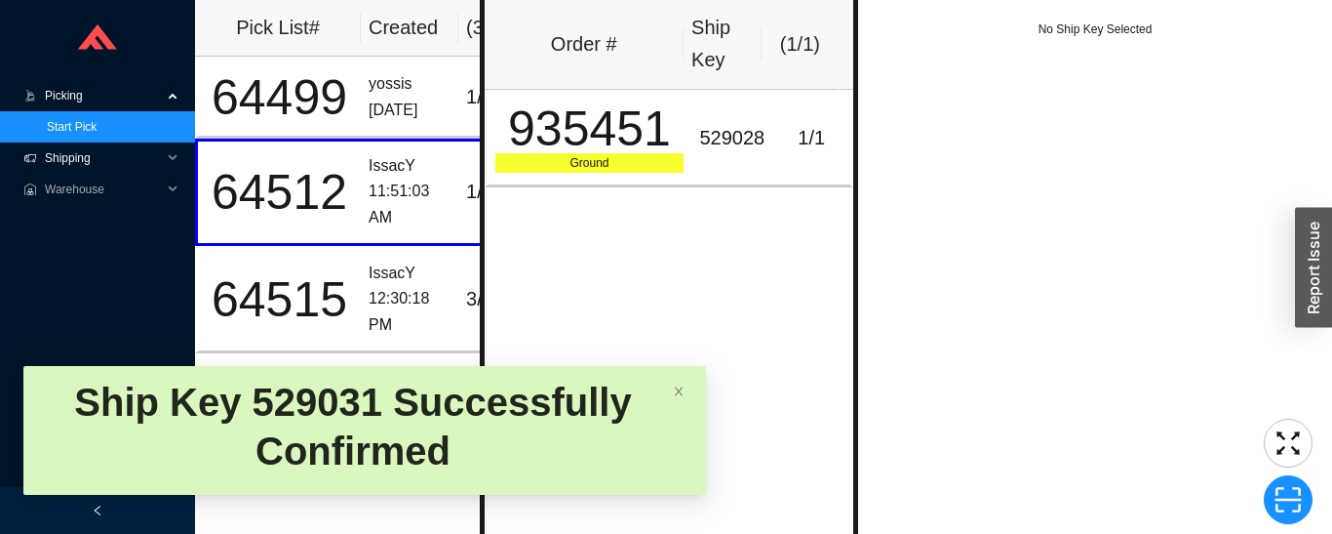
click at [53, 162] on span "Shipping" at bounding box center [103, 157] width 117 height 31
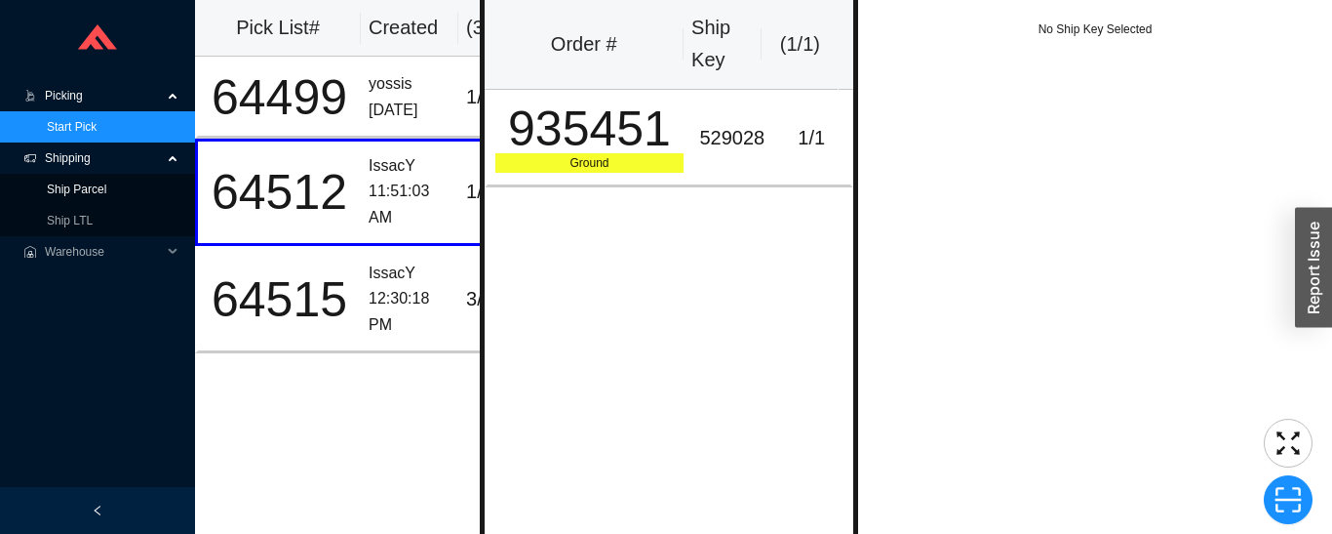
click at [47, 189] on link "Ship Parcel" at bounding box center [77, 189] width 60 height 14
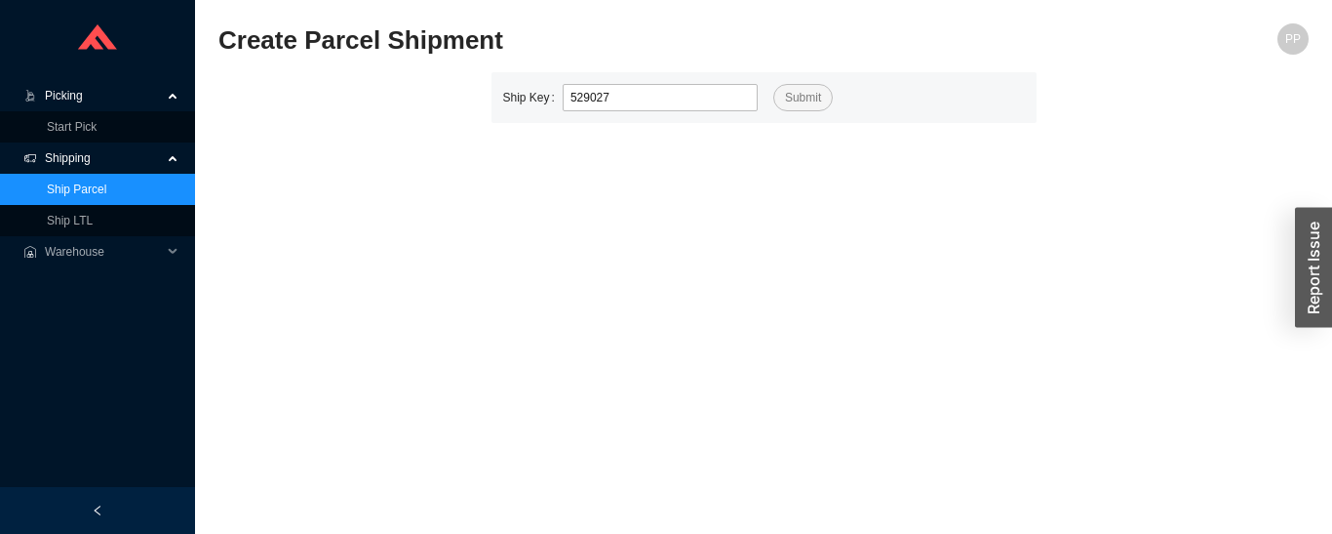
type input "529027"
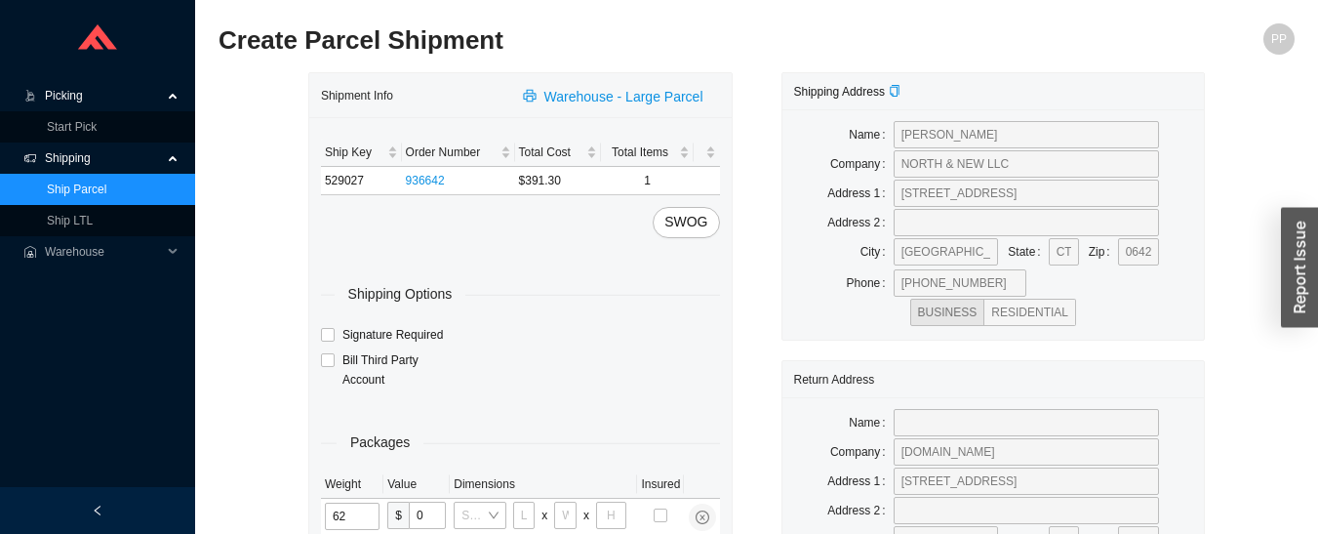
type input "62"
type input "43"
type input "32"
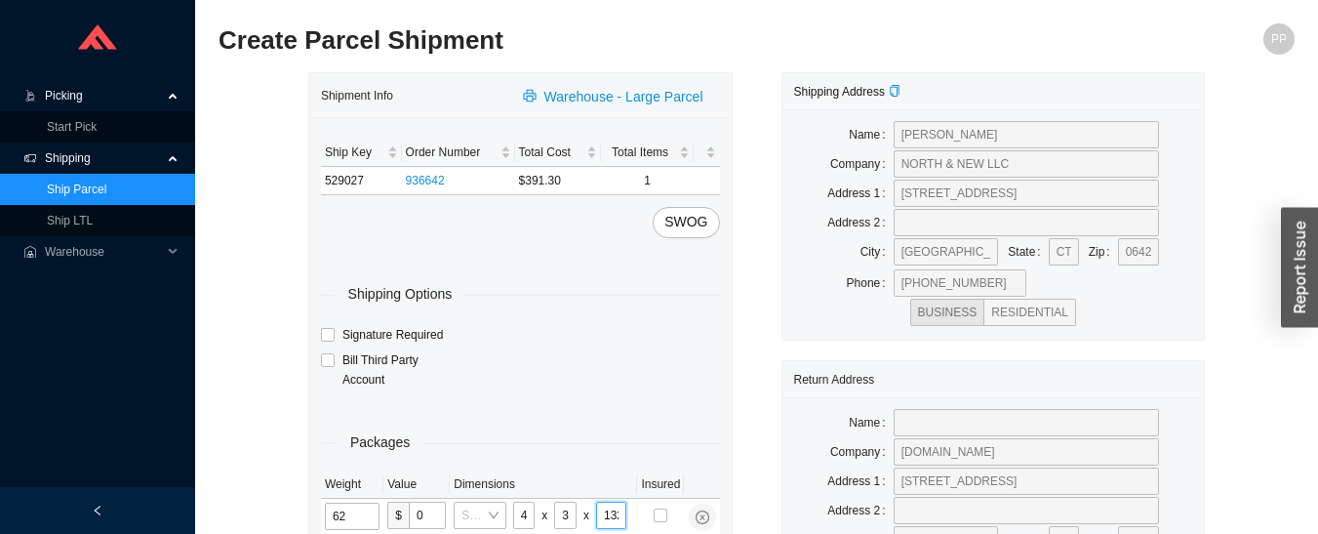
type input "13"
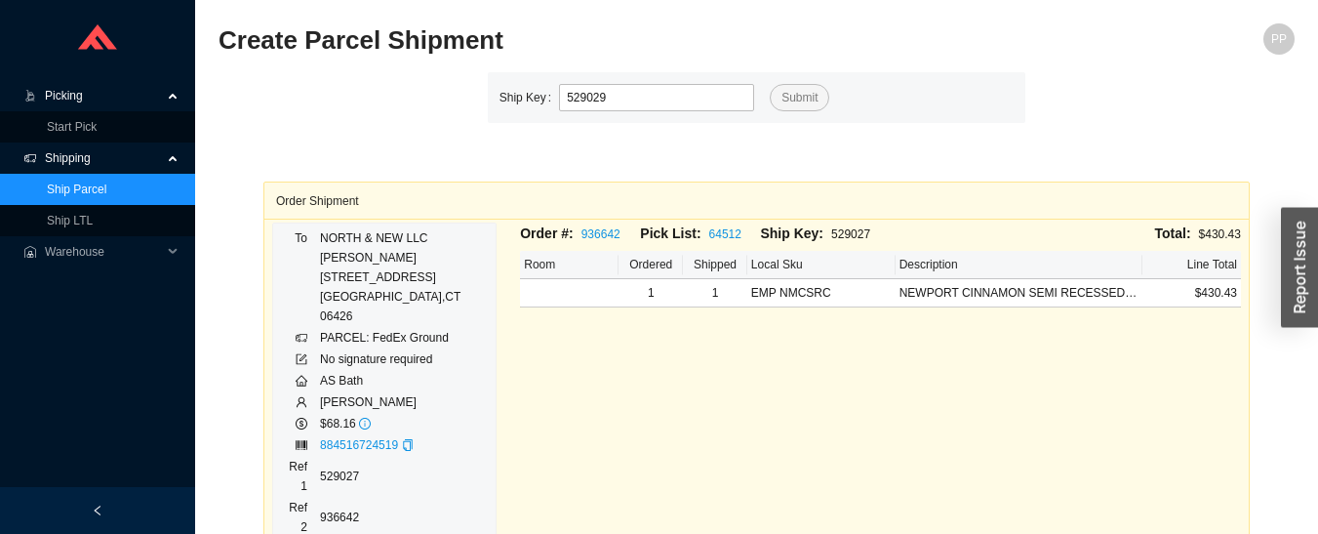
type input "529029"
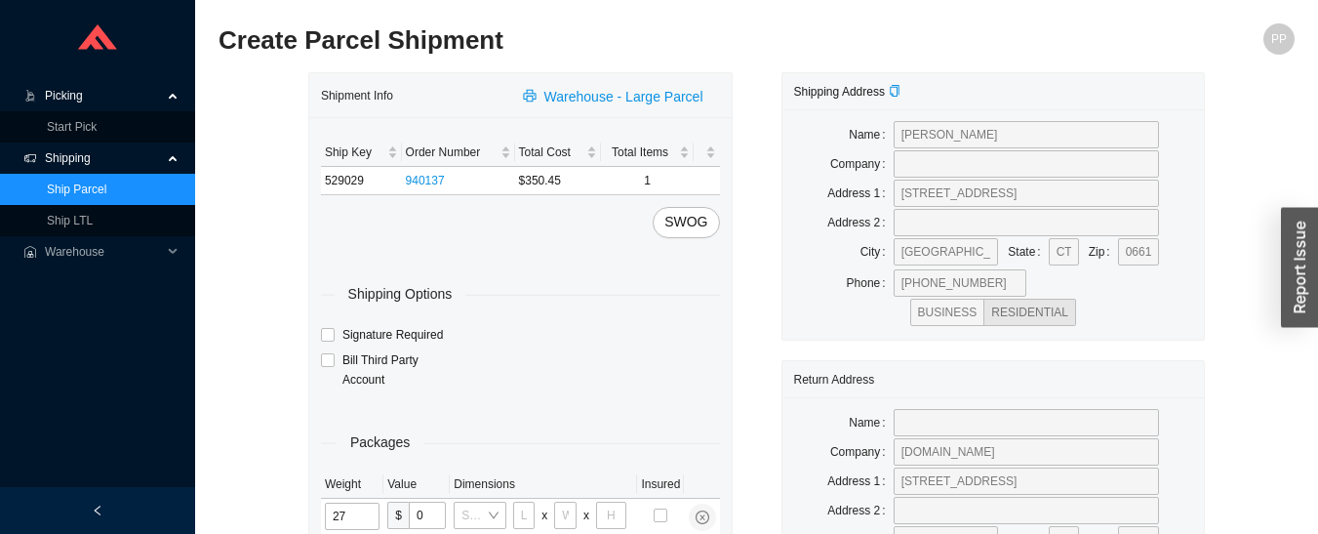
type input "27"
type input "22"
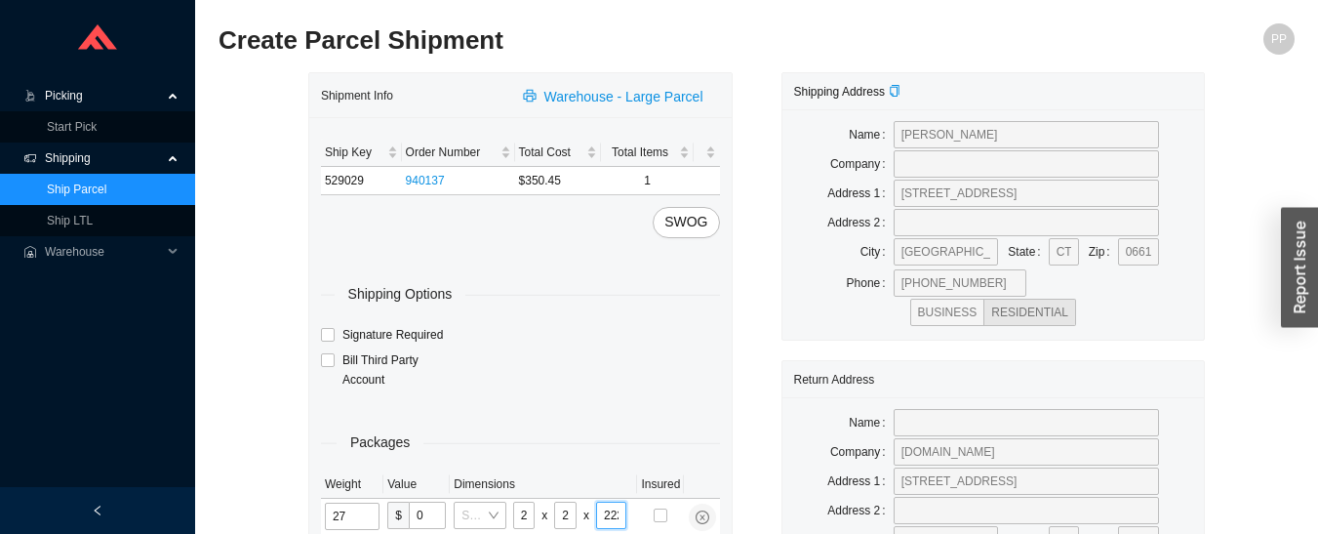
type input "22"
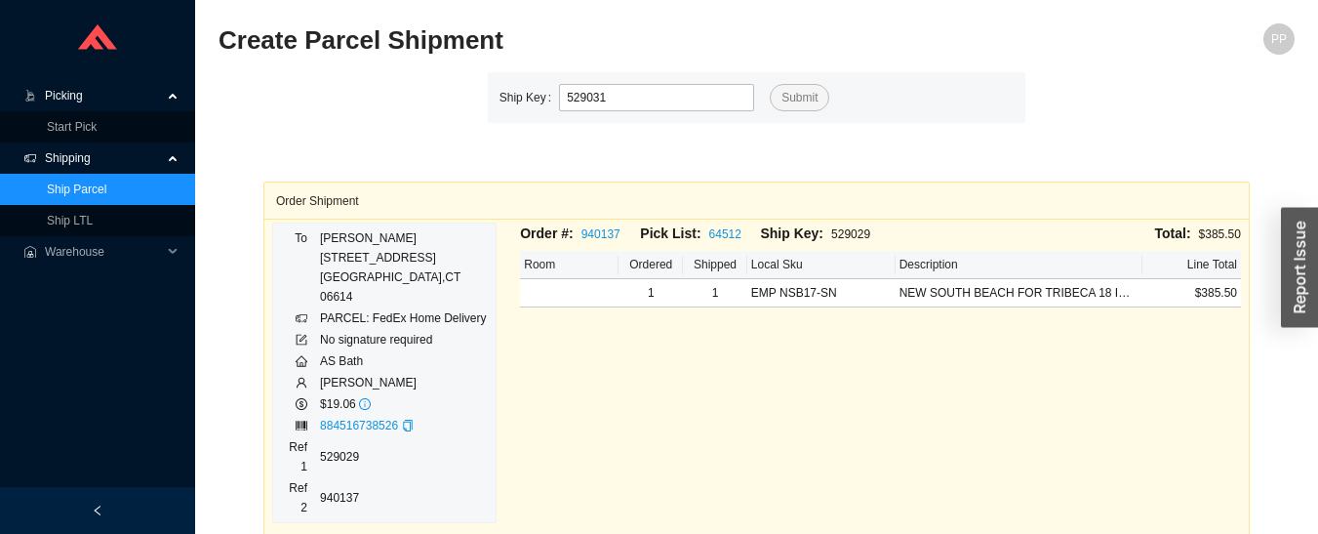
type input "529031"
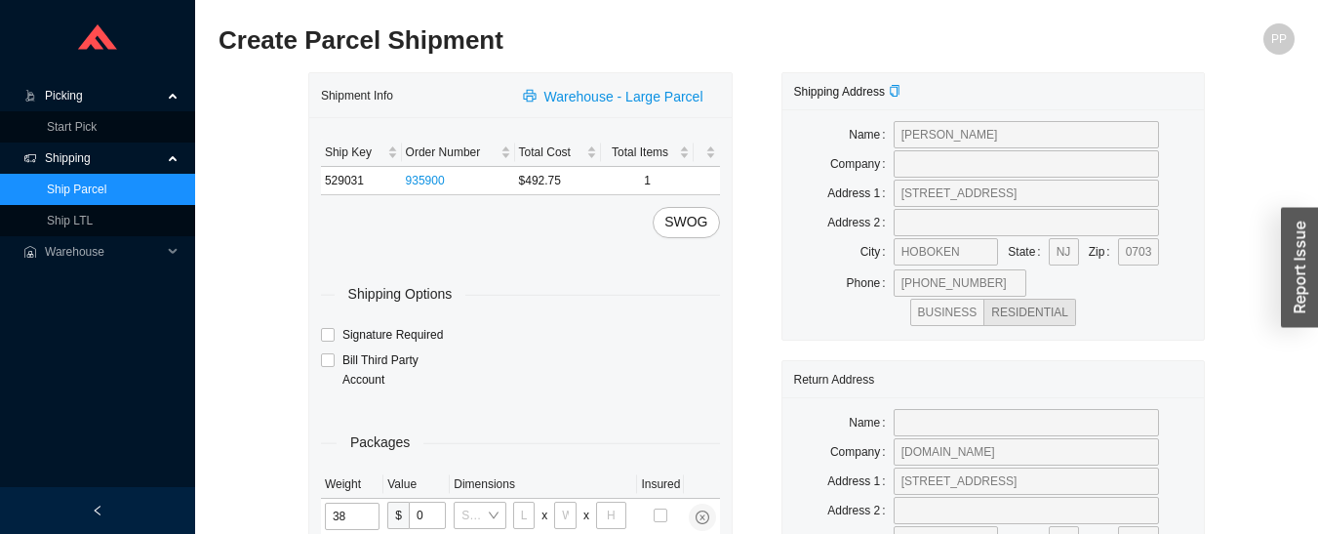
type input "38"
type input "37"
type input "35"
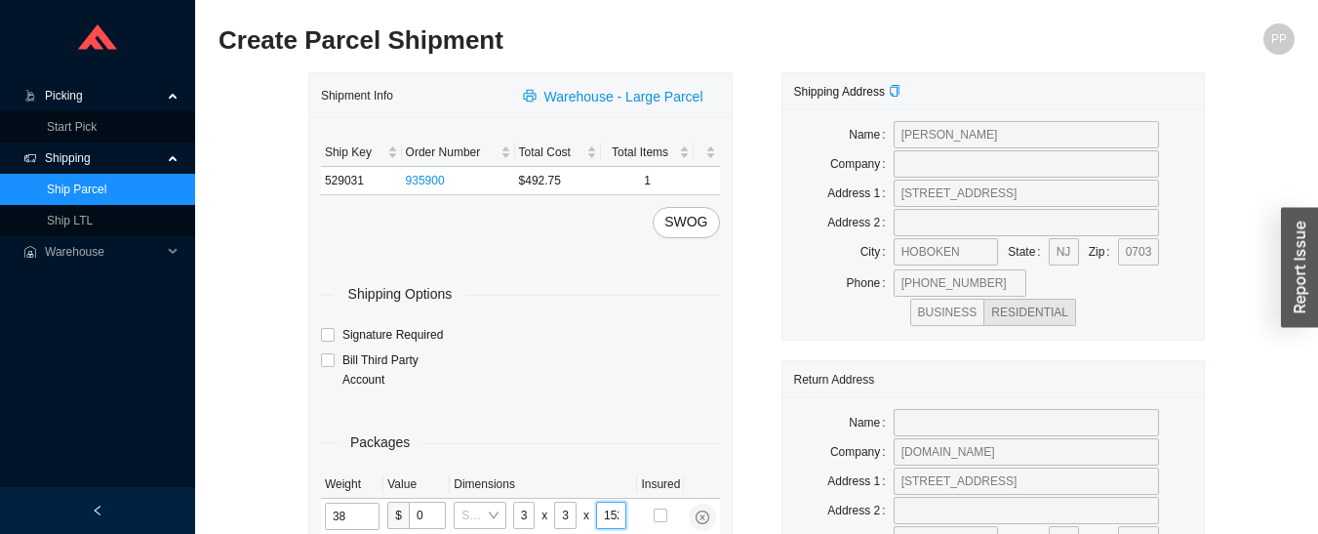
type input "15"
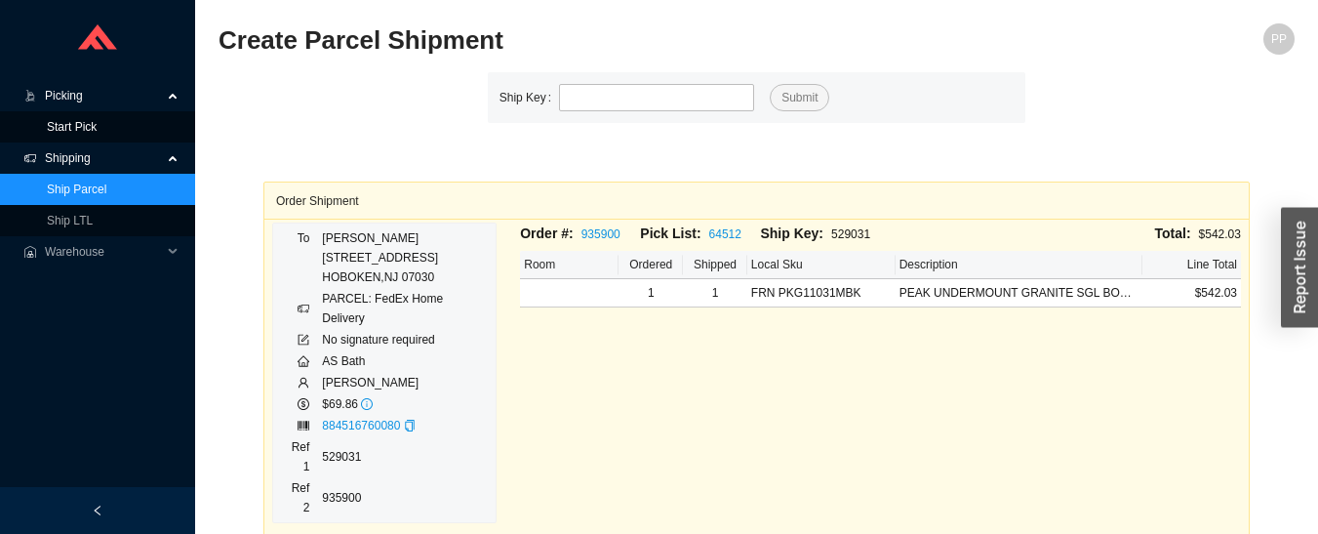
click at [48, 134] on link "Start Pick" at bounding box center [72, 127] width 50 height 14
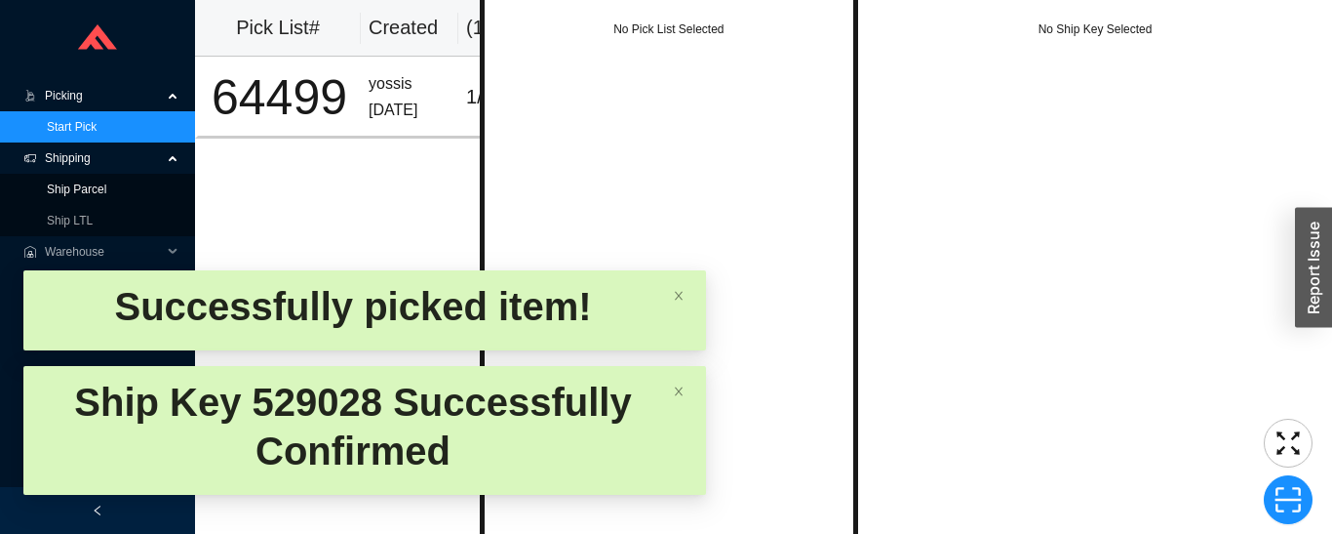
click at [50, 187] on link "Ship Parcel" at bounding box center [77, 189] width 60 height 14
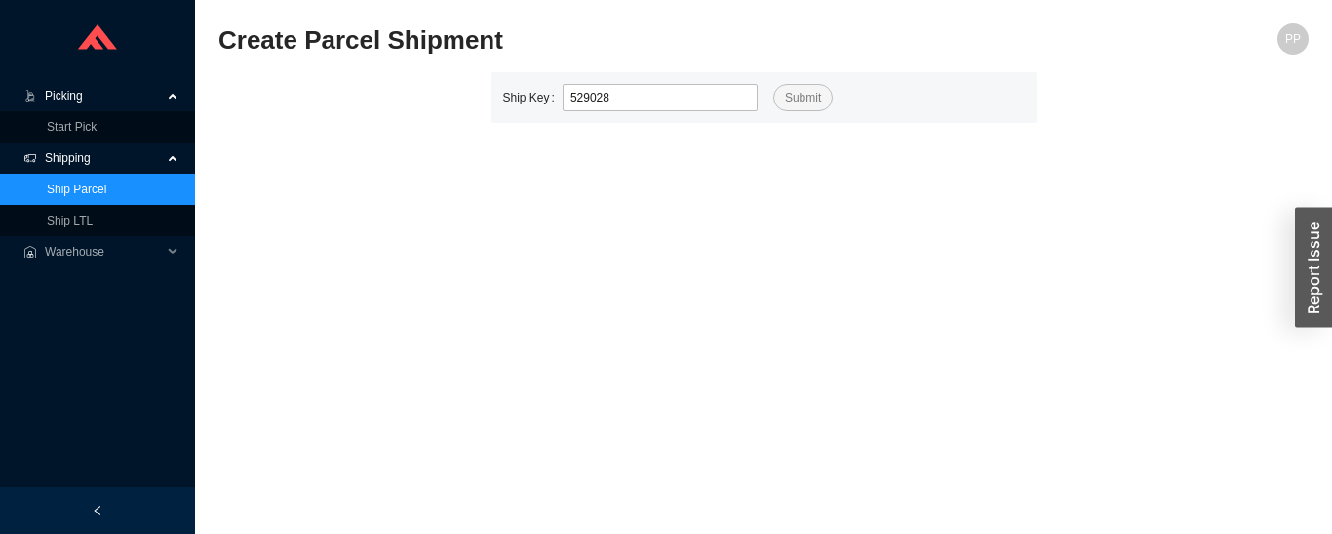
type input "529028"
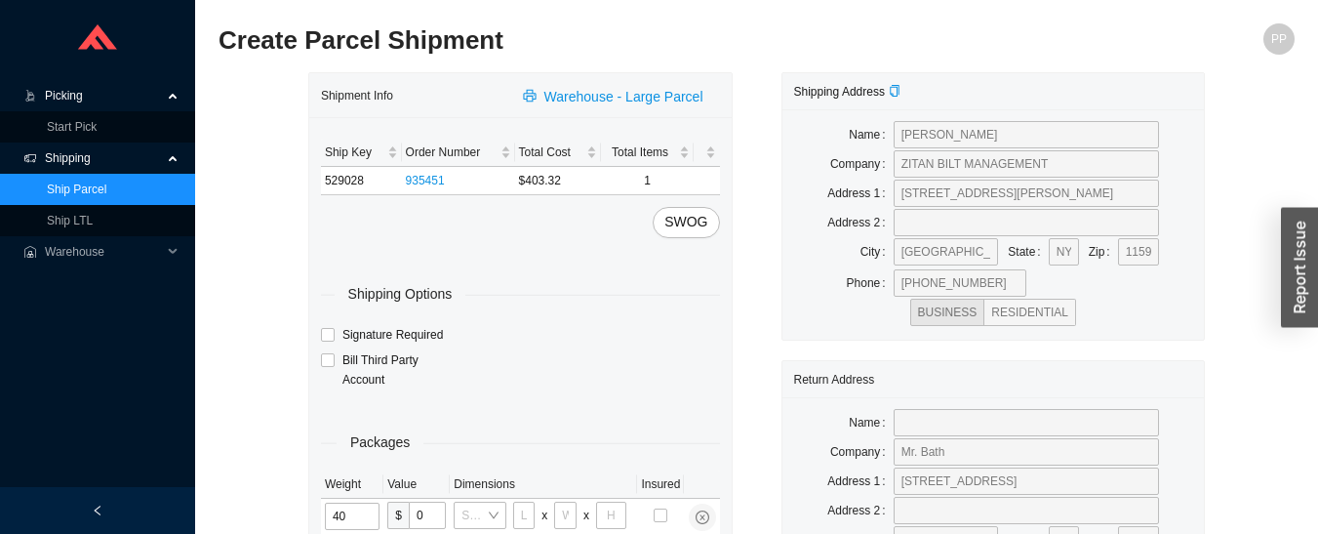
type input "40"
type input "44"
type input "33"
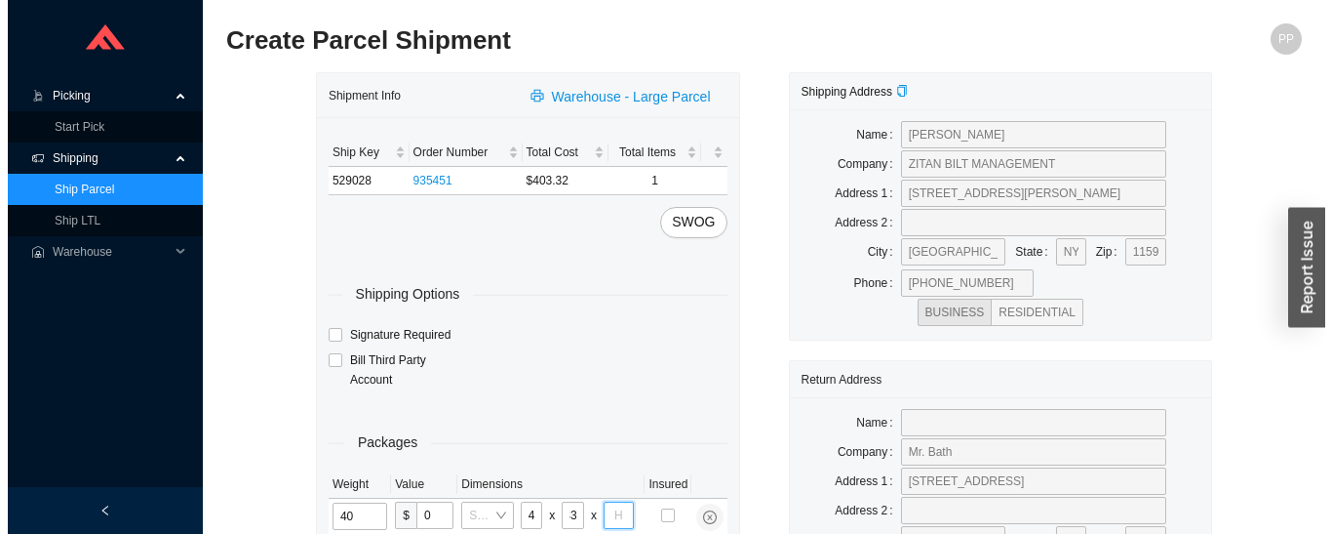
scroll to position [0, 0]
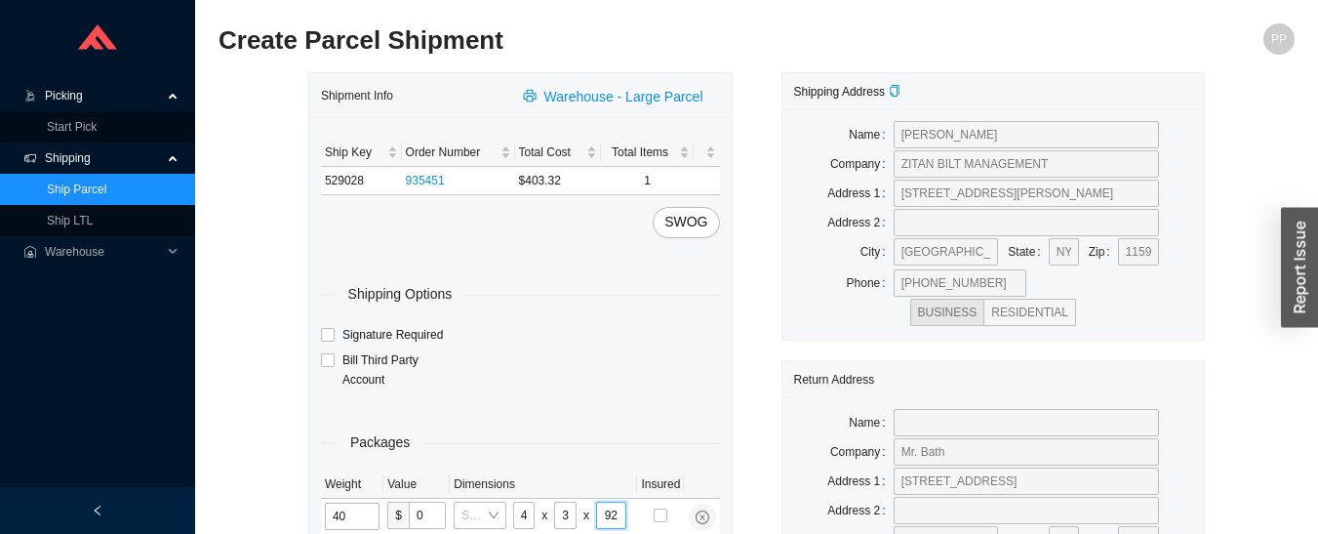
type input "9"
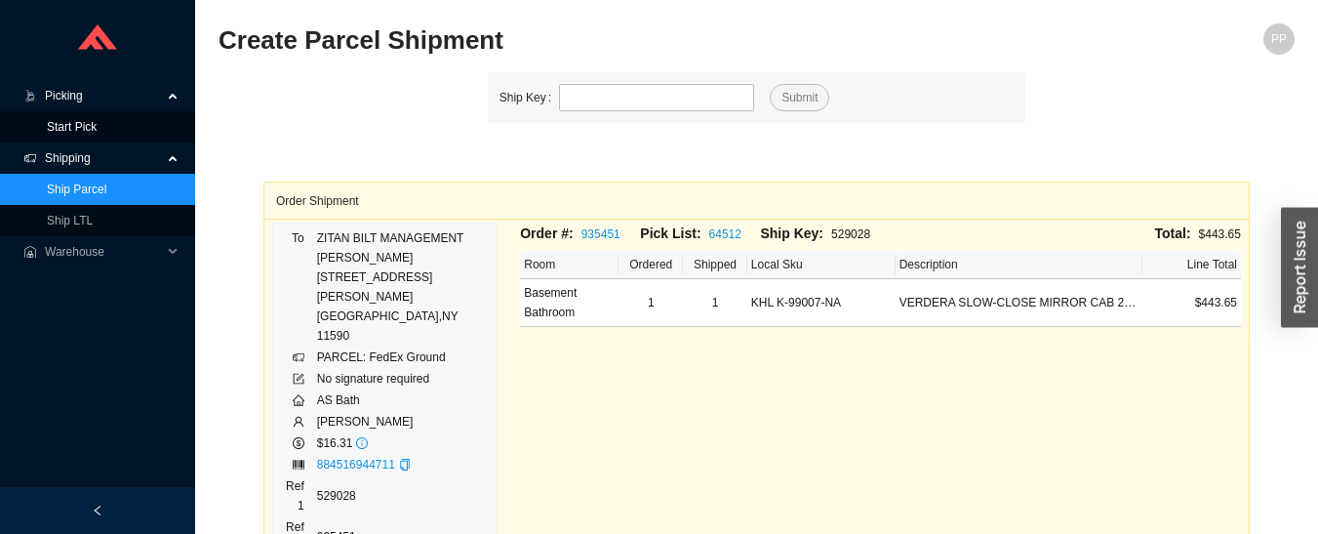
click at [79, 134] on link "Start Pick" at bounding box center [72, 127] width 50 height 14
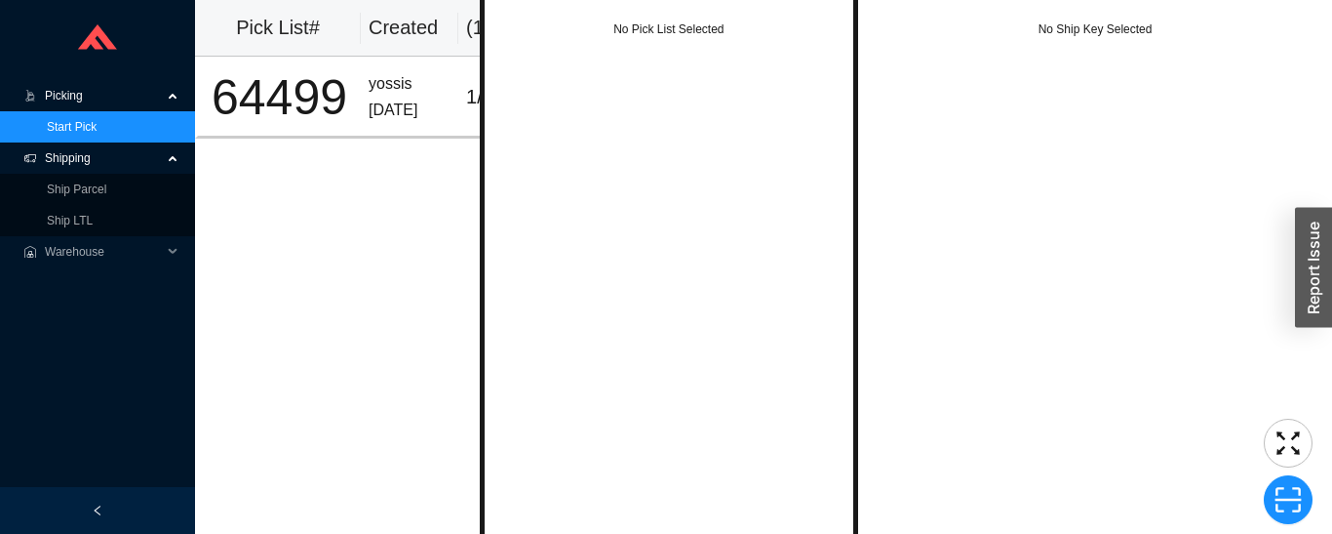
click at [364, 99] on td "yossis [DATE]" at bounding box center [410, 97] width 98 height 81
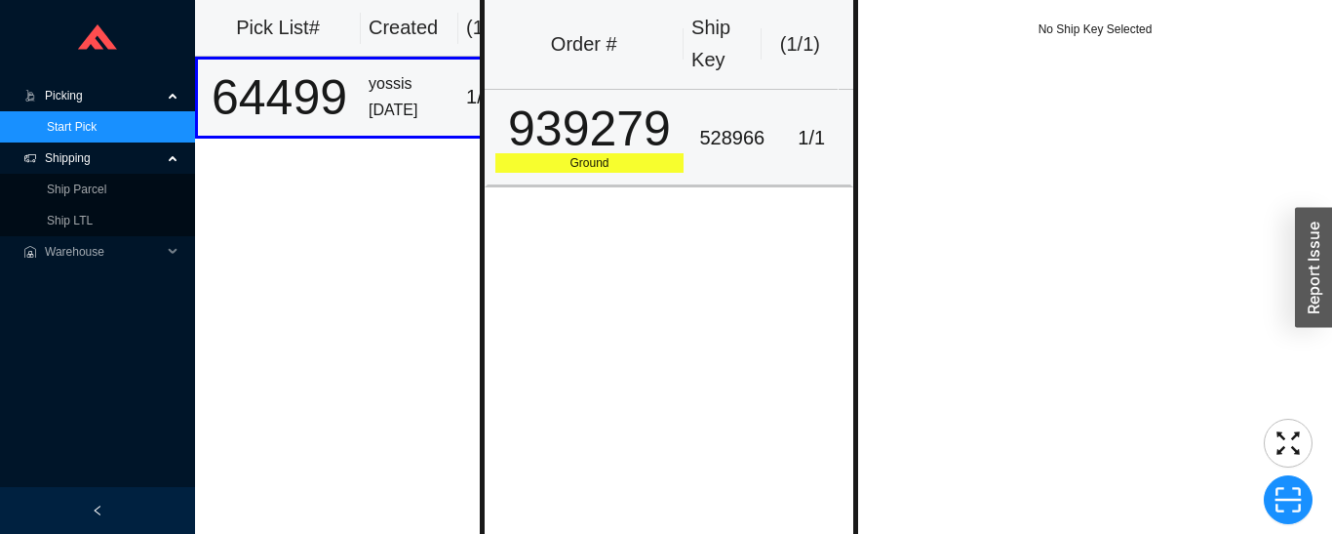
click at [649, 130] on div "939279" at bounding box center [590, 128] width 189 height 49
